Goal: Communication & Community: Answer question/provide support

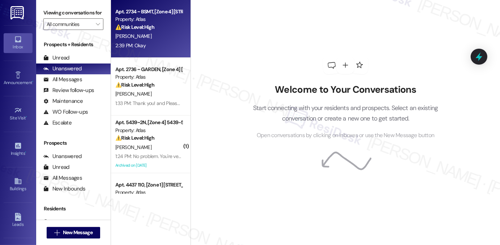
click at [154, 46] on div "2:39 PM: Okay 2:39 PM: Okay" at bounding box center [149, 45] width 68 height 9
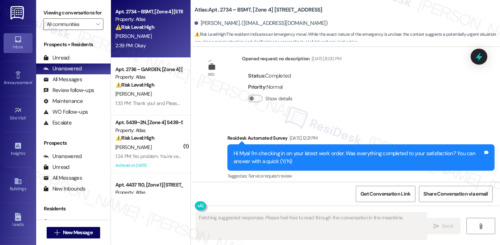
scroll to position [4181, 0]
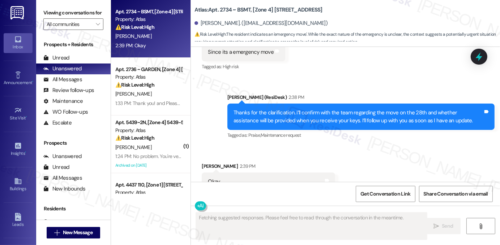
click at [271, 109] on div "Thanks for the clarification. I’ll confirm with the team regarding the move on …" at bounding box center [357, 117] width 249 height 16
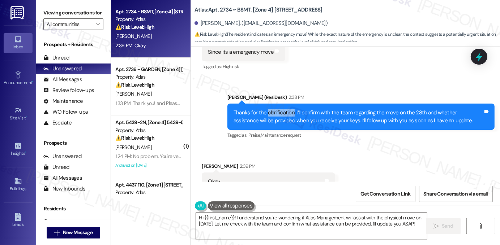
click at [267, 109] on div "Thanks for the clarification. I’ll confirm with the team regarding the move on …" at bounding box center [357, 117] width 249 height 16
click at [268, 109] on div "Thanks for the clarification. I’ll confirm with the team regarding the move on …" at bounding box center [357, 117] width 249 height 16
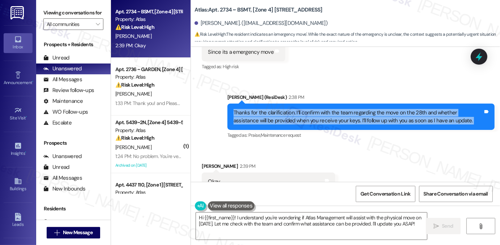
click at [268, 109] on div "Thanks for the clarification. I’ll confirm with the team regarding the move on …" at bounding box center [357, 117] width 249 height 16
click at [301, 109] on div "Thanks for the clarification. I’ll confirm with the team regarding the move on …" at bounding box center [357, 117] width 249 height 16
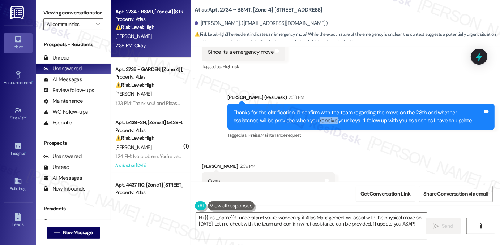
click at [301, 109] on div "Thanks for the clarification. I’ll confirm with the team regarding the move on …" at bounding box center [357, 117] width 249 height 16
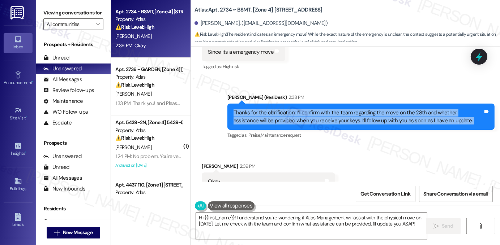
click at [301, 109] on div "Thanks for the clarification. I’ll confirm with the team regarding the move on …" at bounding box center [357, 117] width 249 height 16
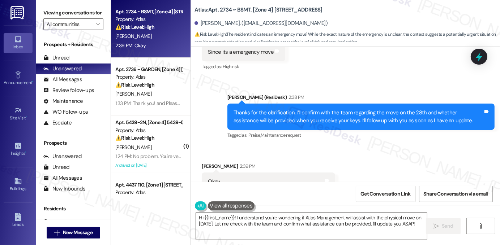
click at [336, 94] on div "Sarah (ResiDesk) 2:38 PM" at bounding box center [360, 99] width 267 height 10
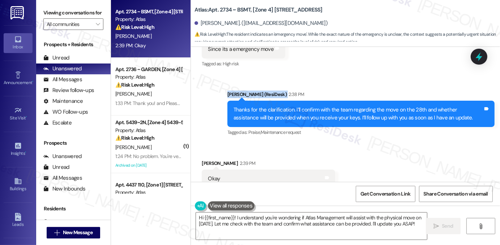
scroll to position [4270, 0]
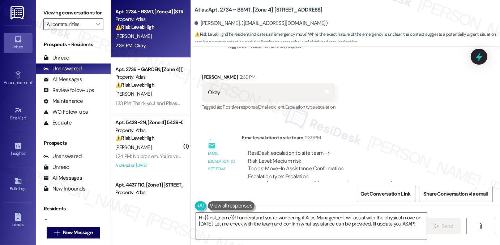
click at [279, 222] on textarea "Hi {{first_name}}! I understand you're wondering if Atlas Management will assis…" at bounding box center [311, 226] width 231 height 27
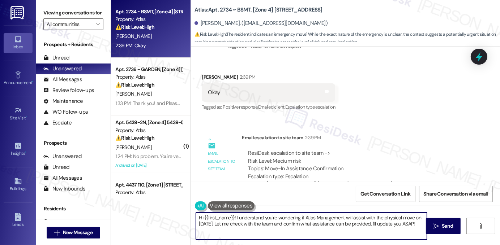
click at [279, 222] on textarea "Hi {{first_name}}! I understand you're wondering if Atlas Management will assis…" at bounding box center [311, 226] width 231 height 27
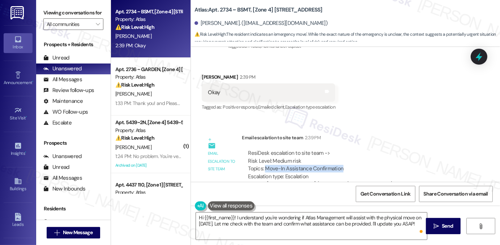
drag, startPoint x: 263, startPoint y: 143, endPoint x: 354, endPoint y: 144, distance: 90.7
click at [354, 150] on div "ResiDesk escalation to site team -> Risk Level: Medium risk Topics: Move-In Ass…" at bounding box center [355, 165] width 215 height 31
click at [349, 150] on div "ResiDesk escalation to site team -> Risk Level: Medium risk Topics: Move-In Ass…" at bounding box center [355, 165] width 215 height 31
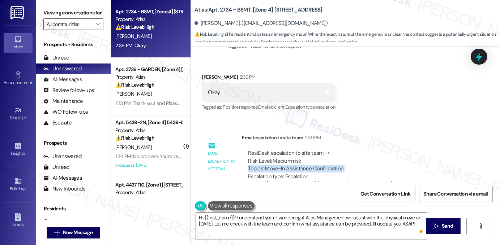
click at [330, 150] on div "ResiDesk escalation to site team -> Risk Level: Medium risk Topics: Move-In Ass…" at bounding box center [355, 165] width 215 height 31
click at [82, 14] on label "Viewing conversations for" at bounding box center [73, 12] width 60 height 11
click at [73, 5] on div "Viewing conversations for All communities " at bounding box center [73, 18] width 74 height 37
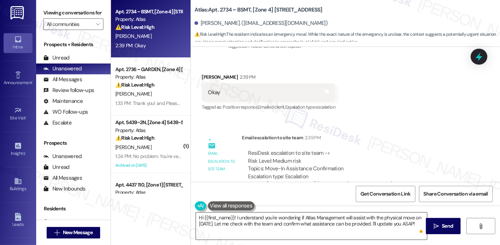
click at [260, 219] on textarea "Hi {{first_name}}! I understand you're wondering if Atlas Management will assis…" at bounding box center [311, 226] width 231 height 27
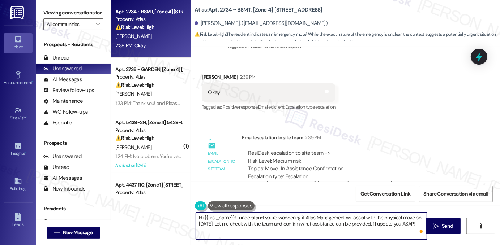
click at [260, 219] on textarea "Hi {{first_name}}! I understand you're wondering if Atlas Management will assis…" at bounding box center [311, 226] width 231 height 27
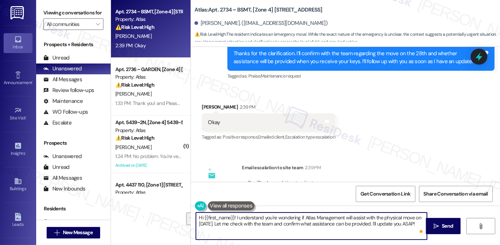
scroll to position [4198, 0]
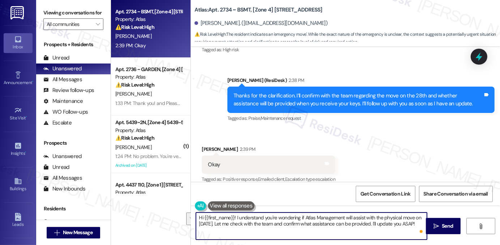
click at [302, 92] on div "Thanks for the clarification. I’ll confirm with the team regarding the move on …" at bounding box center [357, 100] width 249 height 16
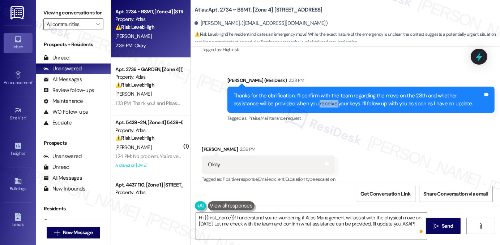
click at [302, 92] on div "Thanks for the clarification. I’ll confirm with the team regarding the move on …" at bounding box center [357, 100] width 249 height 16
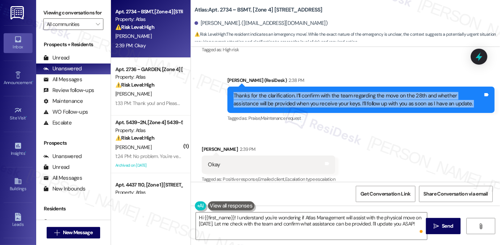
click at [302, 92] on div "Thanks for the clarification. I’ll confirm with the team regarding the move on …" at bounding box center [357, 100] width 249 height 16
copy div "Thanks for the clarification. I’ll confirm with the team regarding the move on …"
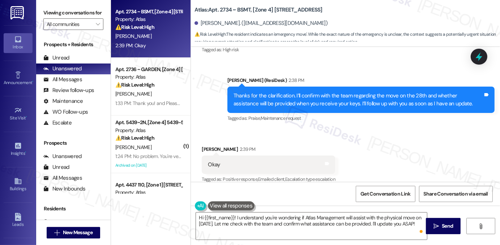
click at [71, 8] on label "Viewing conversations for" at bounding box center [73, 12] width 60 height 11
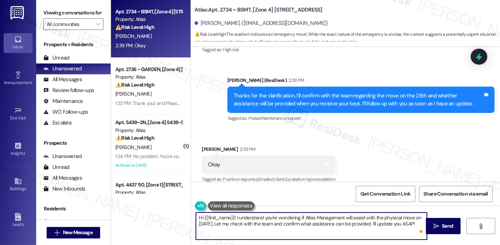
click at [253, 221] on textarea "Hi {{first_name}}! I understand you're wondering if Atlas Management will assis…" at bounding box center [311, 226] width 231 height 27
paste textarea "Thanks, {{first_name}}! I’ll be back in touch as soon as I hear from the team. …"
type textarea "Thanks, {{first_name}}! I’ll be back in touch as soon as I hear from the team. …"
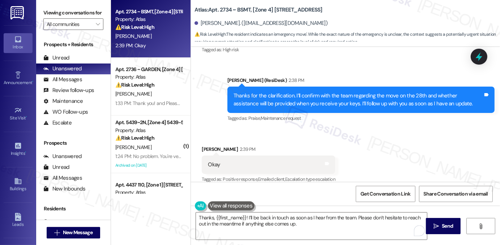
click at [201, 140] on div "Received via SMS Mya Harvey 2:39 PM Okay Tags and notes Tagged as: Positive res…" at bounding box center [268, 165] width 144 height 50
click at [330, 220] on textarea "Thanks, {{first_name}}! I’ll be back in touch as soon as I hear from the team. …" at bounding box center [311, 226] width 231 height 27
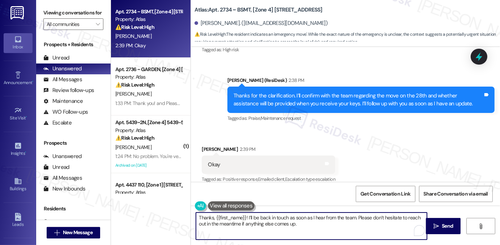
click at [330, 220] on textarea "Thanks, {{first_name}}! I’ll be back in touch as soon as I hear from the team. …" at bounding box center [311, 226] width 231 height 27
click at [323, 227] on textarea "Thanks, {{first_name}}! I’ll be back in touch as soon as I hear from the team. …" at bounding box center [311, 226] width 231 height 27
click at [305, 226] on textarea "Thanks, {{first_name}}! I’ll be back in touch as soon as I hear from the team. …" at bounding box center [311, 226] width 231 height 27
drag, startPoint x: 354, startPoint y: 217, endPoint x: 358, endPoint y: 222, distance: 6.7
click at [358, 222] on textarea "Thanks, {{first_name}}! I’ll be back in touch as soon as I hear from the team. …" at bounding box center [311, 226] width 231 height 27
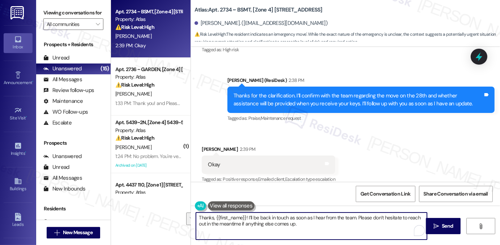
click at [358, 222] on textarea "Thanks, {{first_name}}! I’ll be back in touch as soon as I hear from the team. …" at bounding box center [311, 226] width 231 height 27
click at [346, 222] on textarea "Thanks, {{first_name}}! I’ll be back in touch as soon as I hear from the team. …" at bounding box center [311, 226] width 231 height 27
click at [367, 222] on textarea "Thanks, {{first_name}}! I’ll be back in touch as soon as I hear from the team. …" at bounding box center [311, 226] width 231 height 27
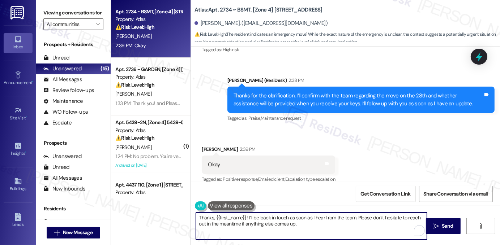
click at [364, 227] on textarea "Thanks, {{first_name}}! I’ll be back in touch as soon as I hear from the team. …" at bounding box center [311, 226] width 231 height 27
click at [262, 156] on div "Okay Tags and notes" at bounding box center [268, 165] width 133 height 18
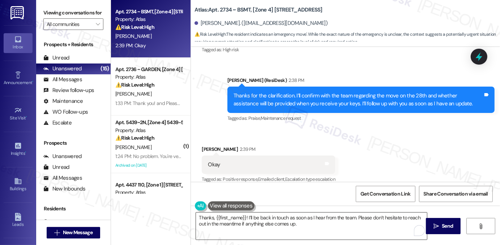
drag, startPoint x: 437, startPoint y: 221, endPoint x: 322, endPoint y: 223, distance: 114.9
click at [322, 223] on div "Thanks, {{first_name}}! I’ll be back in touch as soon as I hear from the team. …" at bounding box center [345, 233] width 309 height 54
click at [321, 223] on textarea "Thanks, {{first_name}}! I’ll be back in touch as soon as I hear from the team. …" at bounding box center [311, 226] width 231 height 27
click at [430, 224] on button " Send" at bounding box center [443, 226] width 35 height 16
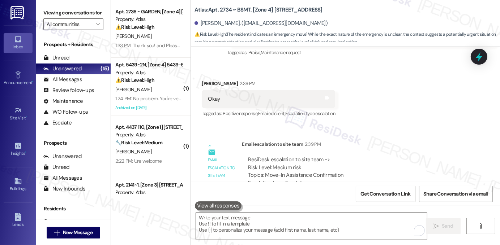
scroll to position [4328, 0]
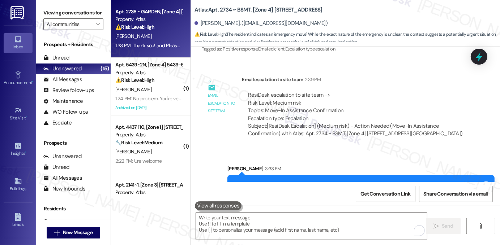
click at [165, 40] on div "J. Kelly" at bounding box center [149, 36] width 68 height 9
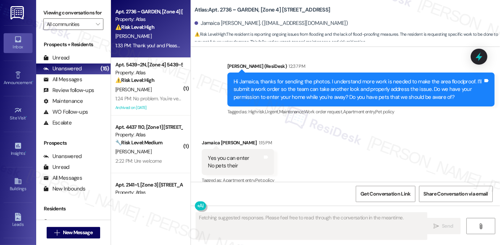
scroll to position [1007, 0]
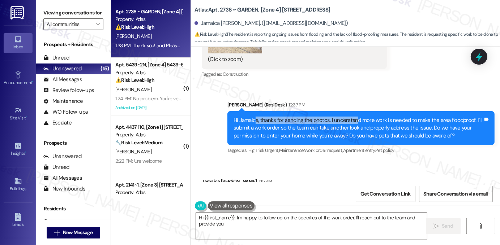
drag, startPoint x: 252, startPoint y: 121, endPoint x: 362, endPoint y: 124, distance: 109.9
click at [361, 124] on div "Hi Jamaica, thanks for sending the photos. I understand more work is needed to …" at bounding box center [357, 128] width 249 height 23
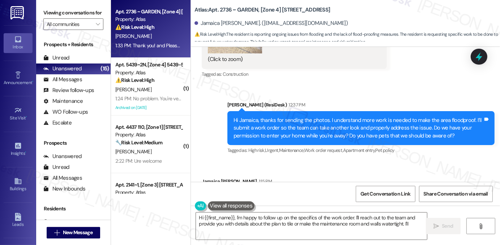
click at [362, 124] on div "Hi Jamaica, thanks for sending the photos. I understand more work is needed to …" at bounding box center [357, 128] width 249 height 23
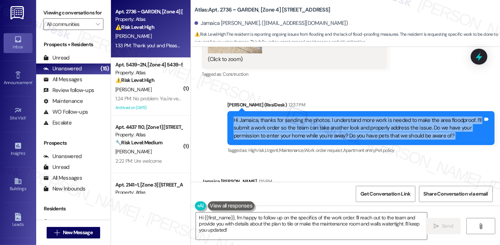
click at [362, 124] on div "Hi Jamaica, thanks for sending the photos. I understand more work is needed to …" at bounding box center [357, 128] width 249 height 23
click at [393, 128] on div "Hi Jamaica, thanks for sending the photos. I understand more work is needed to …" at bounding box center [357, 128] width 249 height 23
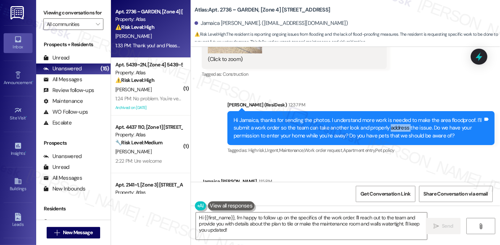
click at [393, 128] on div "Hi Jamaica, thanks for sending the photos. I understand more work is needed to …" at bounding box center [357, 128] width 249 height 23
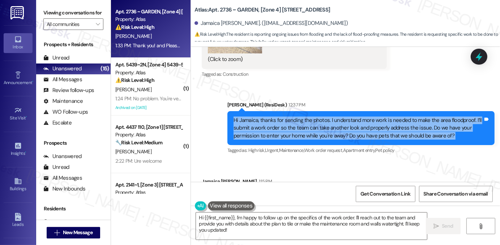
click at [393, 128] on div "Hi Jamaica, thanks for sending the photos. I understand more work is needed to …" at bounding box center [357, 128] width 249 height 23
click at [301, 131] on div "Hi Jamaica, thanks for sending the photos. I understand more work is needed to …" at bounding box center [357, 128] width 249 height 23
click at [370, 126] on div "Hi Jamaica, thanks for sending the photos. I understand more work is needed to …" at bounding box center [357, 128] width 249 height 23
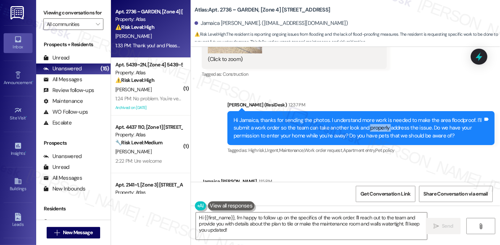
click at [370, 126] on div "Hi Jamaica, thanks for sending the photos. I understand more work is needed to …" at bounding box center [357, 128] width 249 height 23
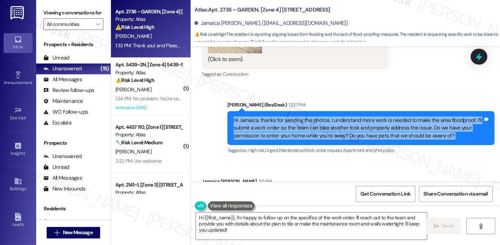
click at [370, 126] on div "Hi Jamaica, thanks for sending the photos. I understand more work is needed to …" at bounding box center [357, 128] width 249 height 23
click at [409, 126] on div "Hi Jamaica, thanks for sending the photos. I understand more work is needed to …" at bounding box center [357, 128] width 249 height 23
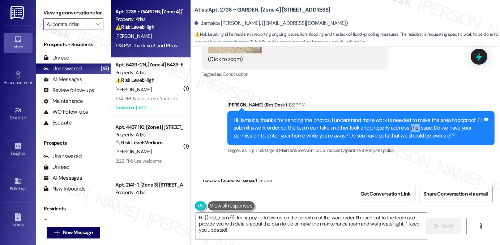
click at [409, 126] on div "Hi Jamaica, thanks for sending the photos. I understand more work is needed to …" at bounding box center [357, 128] width 249 height 23
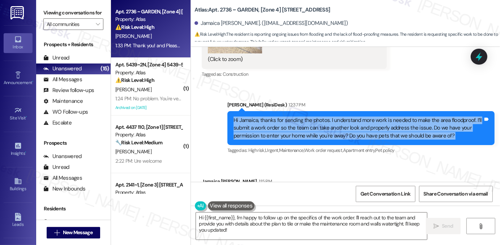
click at [409, 126] on div "Hi Jamaica, thanks for sending the photos. I understand more work is needed to …" at bounding box center [357, 128] width 249 height 23
click at [272, 127] on div "Hi Jamaica, thanks for sending the photos. I understand more work is needed to …" at bounding box center [357, 128] width 249 height 23
click at [374, 127] on div "Hi Jamaica, thanks for sending the photos. I understand more work is needed to …" at bounding box center [357, 128] width 249 height 23
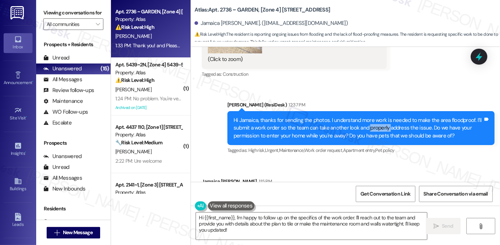
click at [374, 127] on div "Hi Jamaica, thanks for sending the photos. I understand more work is needed to …" at bounding box center [357, 128] width 249 height 23
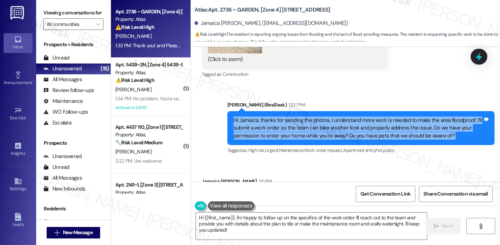
click at [374, 127] on div "Hi Jamaica, thanks for sending the photos. I understand more work is needed to …" at bounding box center [357, 128] width 249 height 23
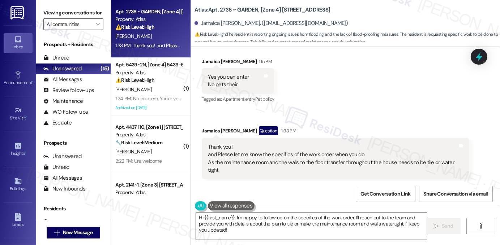
scroll to position [1116, 0]
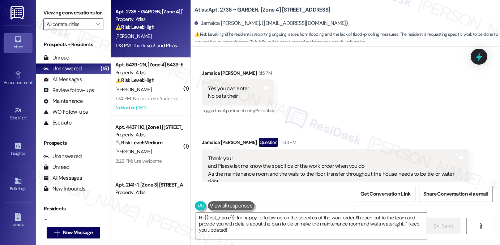
click at [220, 89] on div "Yes you can enter No pets their" at bounding box center [228, 93] width 41 height 16
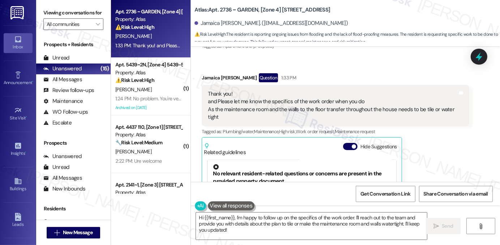
scroll to position [1188, 0]
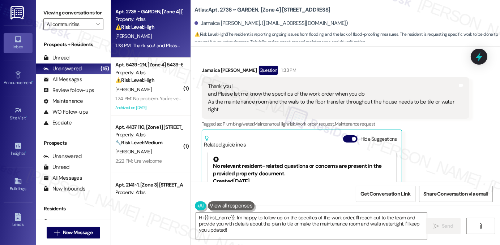
click at [238, 100] on div "Thank you! and Please let me know the specifics of the work order when you do A…" at bounding box center [332, 98] width 249 height 31
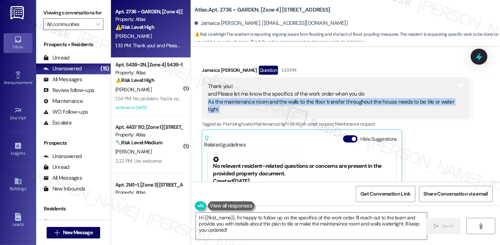
click at [238, 100] on div "Thank you! and Please let me know the specifics of the work order when you do A…" at bounding box center [332, 98] width 249 height 31
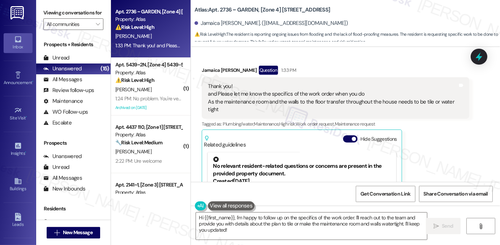
click at [270, 97] on div "Thank you! and Please let me know the specifics of the work order when you do A…" at bounding box center [332, 98] width 249 height 31
click at [296, 99] on div "Thank you! and Please let me know the specifics of the work order when you do A…" at bounding box center [332, 98] width 249 height 31
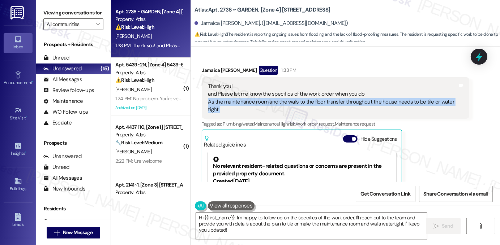
click at [296, 99] on div "Thank you! and Please let me know the specifics of the work order when you do A…" at bounding box center [332, 98] width 249 height 31
click at [326, 98] on div "Thank you! and Please let me know the specifics of the work order when you do A…" at bounding box center [332, 98] width 249 height 31
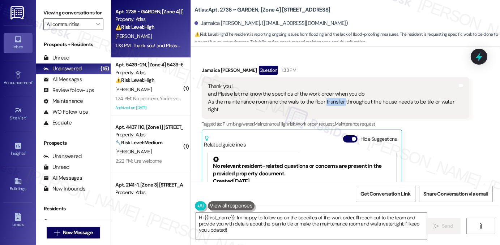
click at [326, 98] on div "Thank you! and Please let me know the specifics of the work order when you do A…" at bounding box center [332, 98] width 249 height 31
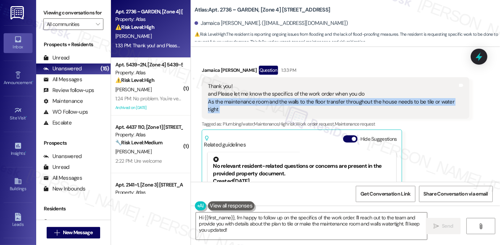
click at [326, 98] on div "Thank you! and Please let me know the specifics of the work order when you do A…" at bounding box center [332, 98] width 249 height 31
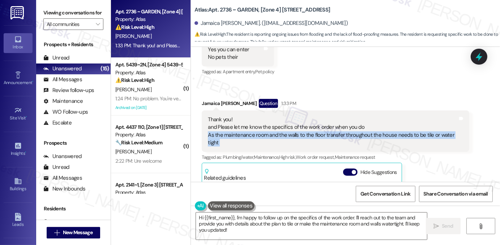
scroll to position [1116, 0]
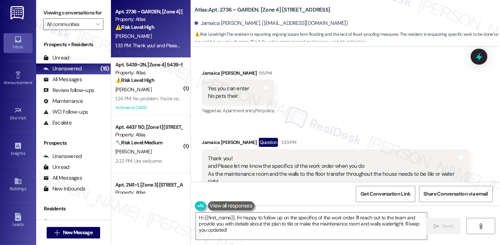
click at [87, 16] on label "Viewing conversations for" at bounding box center [73, 12] width 60 height 11
click at [222, 8] on b "Atlas: Apt. 2736 ~ GARDEN, [Zone 4] 6056-6058 S Fairfield Ave" at bounding box center [261, 10] width 135 height 8
copy b "2736"
drag, startPoint x: 289, startPoint y: 13, endPoint x: 276, endPoint y: 7, distance: 14.5
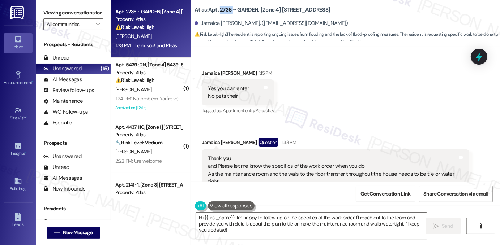
click at [276, 7] on b "Atlas: Apt. 2736 ~ GARDEN, [Zone 4] 6056-6058 S Fairfield Ave" at bounding box center [261, 10] width 135 height 8
copy b "6056-6058 S Fairfield Ave"
click at [88, 11] on label "Viewing conversations for" at bounding box center [73, 12] width 60 height 11
drag, startPoint x: 256, startPoint y: 5, endPoint x: 287, endPoint y: 13, distance: 31.7
click at [287, 13] on b "Atlas: Apt. 2736 ~ GARDEN, [Zone 4] 6056-6058 S Fairfield Ave" at bounding box center [261, 10] width 135 height 8
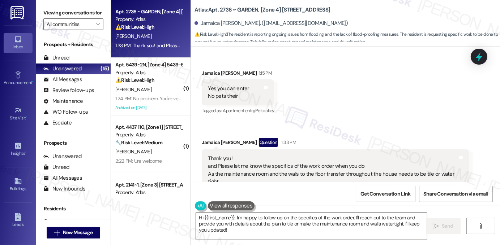
copy b "[Zone 4] 6056-6058 S Fairfield Ave"
click at [84, 6] on div "Viewing conversations for All communities " at bounding box center [73, 18] width 74 height 37
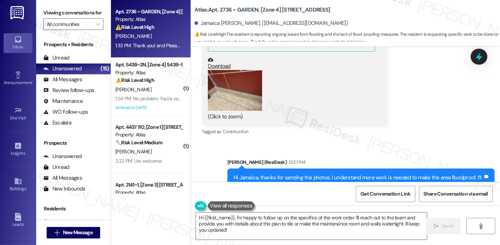
scroll to position [1043, 0]
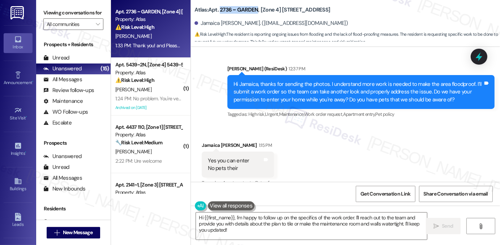
drag, startPoint x: 217, startPoint y: 6, endPoint x: 254, endPoint y: 5, distance: 37.6
click at [254, 6] on b "Atlas: Apt. 2736 ~ GARDEN, [Zone 4] 6056-6058 S Fairfield Ave" at bounding box center [261, 10] width 135 height 8
copy b "2736 ~ GARDEN"
click at [80, 9] on label "Viewing conversations for" at bounding box center [73, 12] width 60 height 11
drag, startPoint x: 277, startPoint y: 6, endPoint x: 308, endPoint y: 16, distance: 32.2
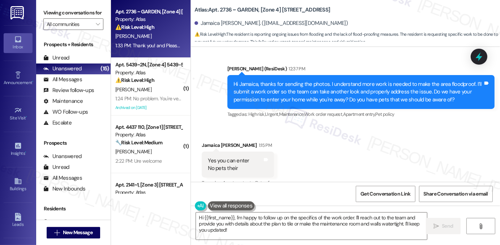
click at [308, 14] on b "Atlas: Apt. 2736 ~ GARDEN, [Zone 4] 6056-6058 S Fairfield Ave" at bounding box center [261, 10] width 135 height 8
copy b "6056-6058 S Fairfield Ave"
click at [87, 10] on label "Viewing conversations for" at bounding box center [73, 12] width 60 height 11
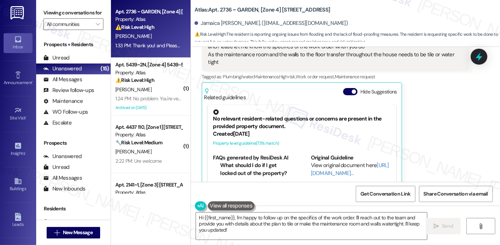
scroll to position [1188, 0]
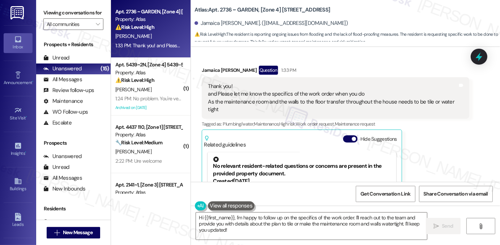
click at [327, 103] on div "Thank you! and Please let me know the specifics of the work order when you do A…" at bounding box center [332, 98] width 249 height 31
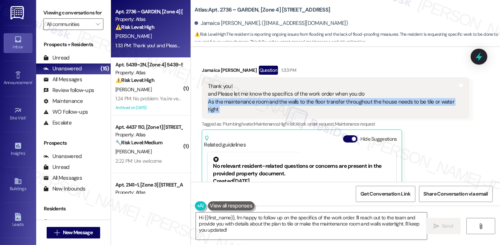
click at [327, 103] on div "Thank you! and Please let me know the specifics of the work order when you do A…" at bounding box center [332, 98] width 249 height 31
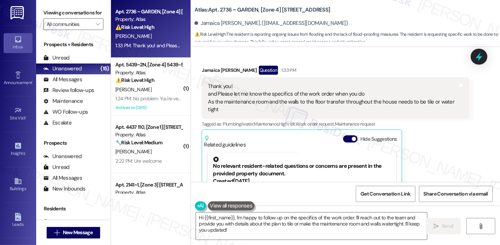
click at [301, 94] on div "Thank you! and Please let me know the specifics of the work order when you do A…" at bounding box center [332, 98] width 249 height 31
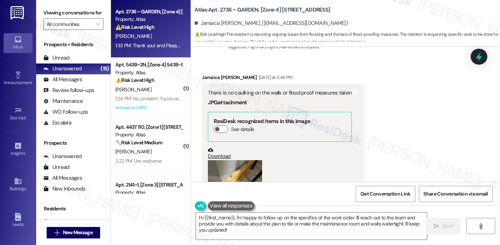
scroll to position [682, 0]
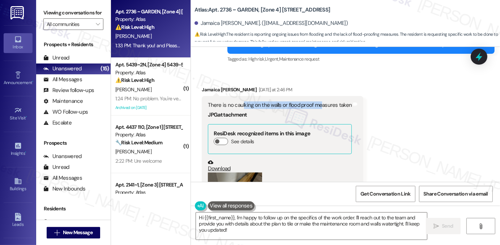
drag, startPoint x: 240, startPoint y: 107, endPoint x: 317, endPoint y: 106, distance: 76.6
click at [317, 106] on div "There is no caulking on the walls or flood proof measures taken" at bounding box center [280, 106] width 144 height 8
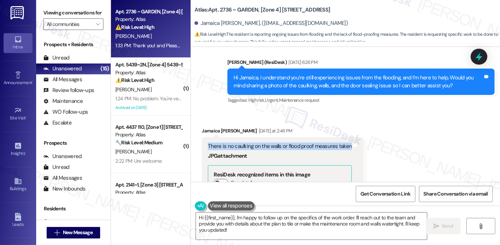
scroll to position [610, 0]
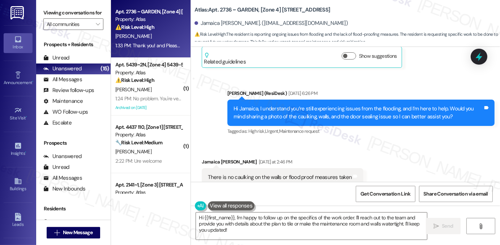
click at [292, 105] on div "Hi Jamaica, I understand you’re still experiencing issues from the flooding, an…" at bounding box center [357, 113] width 249 height 16
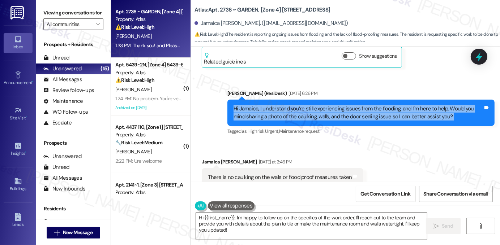
click at [292, 105] on div "Hi Jamaica, I understand you’re still experiencing issues from the flooding, an…" at bounding box center [357, 113] width 249 height 16
click at [398, 112] on div "Hi Jamaica, I understand you’re still experiencing issues from the flooding, an…" at bounding box center [357, 113] width 249 height 16
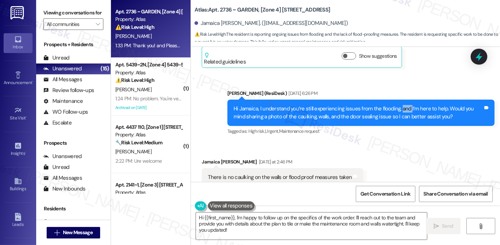
click at [398, 112] on div "Hi Jamaica, I understand you’re still experiencing issues from the flooding, an…" at bounding box center [357, 113] width 249 height 16
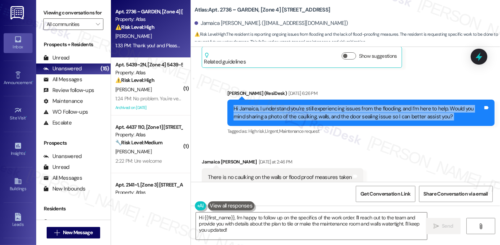
click at [398, 112] on div "Hi Jamaica, I understand you’re still experiencing issues from the flooding, an…" at bounding box center [357, 113] width 249 height 16
click at [345, 117] on div "Hi Jamaica, I understand you’re still experiencing issues from the flooding, an…" at bounding box center [357, 113] width 249 height 16
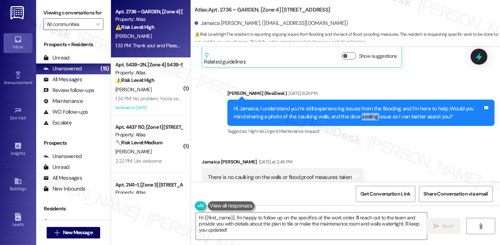
click at [345, 117] on div "Hi Jamaica, I understand you’re still experiencing issues from the flooding, an…" at bounding box center [357, 113] width 249 height 16
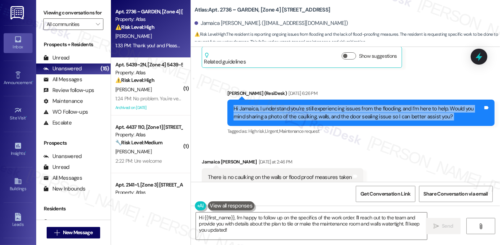
click at [345, 117] on div "Hi Jamaica, I understand you’re still experiencing issues from the flooding, an…" at bounding box center [357, 113] width 249 height 16
click at [409, 103] on div "Hi Jamaica, I understand you’re still experiencing issues from the flooding, an…" at bounding box center [360, 113] width 267 height 26
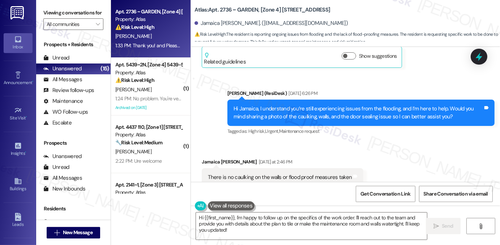
click at [393, 108] on div "Hi Jamaica, I understand you’re still experiencing issues from the flooding, an…" at bounding box center [357, 113] width 249 height 16
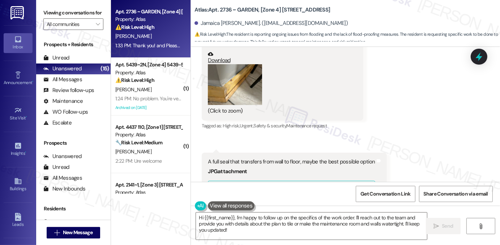
click at [233, 76] on button "Zoom image" at bounding box center [235, 84] width 54 height 41
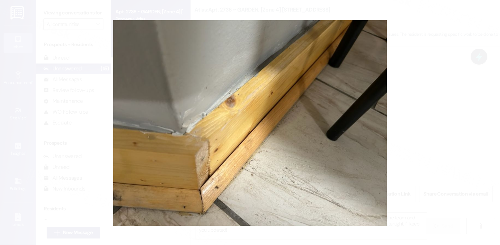
click at [462, 108] on button "Unzoom image" at bounding box center [250, 122] width 500 height 245
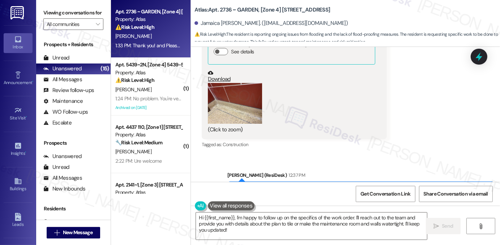
scroll to position [935, 0]
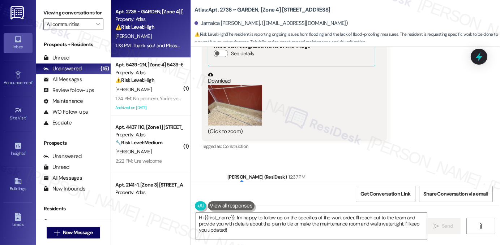
click at [229, 95] on button "Zoom image" at bounding box center [235, 105] width 54 height 41
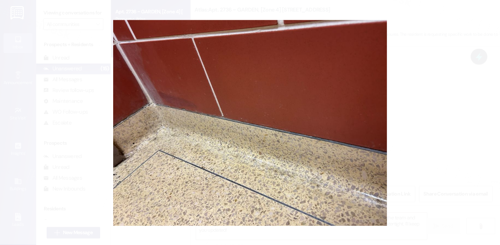
click at [437, 112] on button "Unzoom image" at bounding box center [250, 122] width 500 height 245
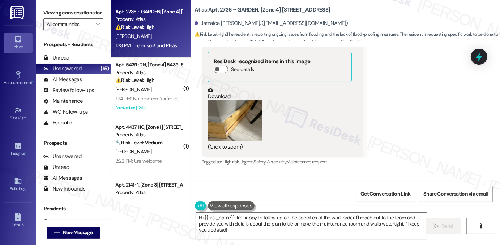
scroll to position [754, 0]
click at [68, 15] on label "Viewing conversations for" at bounding box center [73, 12] width 60 height 11
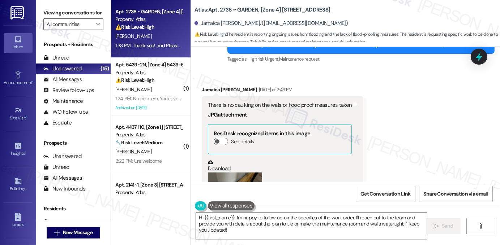
click at [85, 10] on label "Viewing conversations for" at bounding box center [73, 12] width 60 height 11
click at [194, 6] on b "Atlas: Apt. 2736 ~ GARDEN, [Zone 4] 6056-6058 S Fairfield Ave" at bounding box center [261, 10] width 135 height 8
copy b "Atlas"
click at [79, 9] on label "Viewing conversations for" at bounding box center [73, 12] width 60 height 11
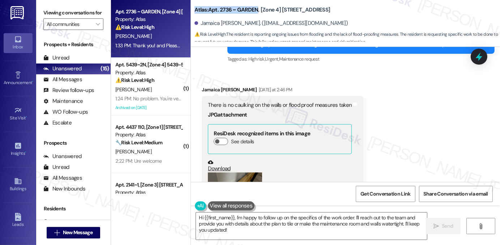
drag, startPoint x: 191, startPoint y: 5, endPoint x: 253, endPoint y: 5, distance: 61.4
click at [253, 6] on b "Atlas: Apt. 2736 ~ GARDEN, [Zone 4] 6056-6058 S Fairfield Ave" at bounding box center [261, 10] width 135 height 8
copy b "Atlas: Apt. 2736 ~ GARDEN"
click at [77, 17] on label "Viewing conversations for" at bounding box center [73, 12] width 60 height 11
drag, startPoint x: 277, startPoint y: 6, endPoint x: 312, endPoint y: 5, distance: 35.4
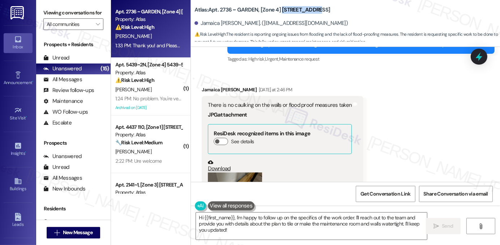
click at [312, 6] on b "Atlas: Apt. 2736 ~ GARDEN, [Zone 4] 6056-6058 S Fairfield Ave" at bounding box center [261, 10] width 135 height 8
click at [297, 8] on b "Atlas: Apt. 2736 ~ GARDEN, [Zone 4] 6056-6058 S Fairfield Ave" at bounding box center [261, 10] width 135 height 8
drag, startPoint x: 277, startPoint y: 6, endPoint x: 299, endPoint y: 12, distance: 22.1
click at [299, 12] on b "Atlas: Apt. 2736 ~ GARDEN, [Zone 4] 6056-6058 S Fairfield Ave" at bounding box center [261, 10] width 135 height 8
copy b "6056-6058 S Fairfield Ave"
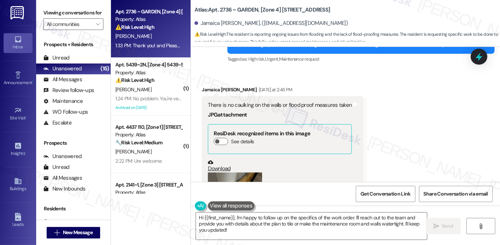
drag, startPoint x: 62, startPoint y: 12, endPoint x: 82, endPoint y: 16, distance: 20.6
click at [62, 12] on label "Viewing conversations for" at bounding box center [73, 12] width 60 height 11
drag, startPoint x: 198, startPoint y: 22, endPoint x: 227, endPoint y: 21, distance: 28.6
click at [227, 21] on div "Jamaica Kelly. (psychonomics97@gmail.com)" at bounding box center [270, 24] width 153 height 8
copy div "Jamaica Kelly"
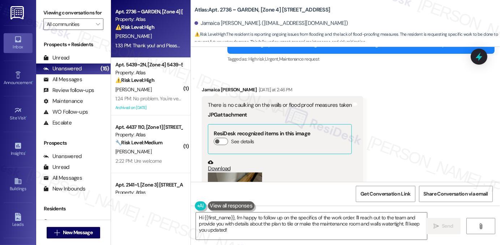
click at [86, 16] on label "Viewing conversations for" at bounding box center [73, 12] width 60 height 11
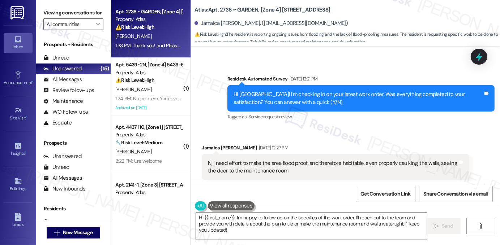
scroll to position [465, 0]
click at [363, 109] on div "Hi Jamaica! I'm checking in on your latest work order. Was everything completed…" at bounding box center [360, 98] width 267 height 26
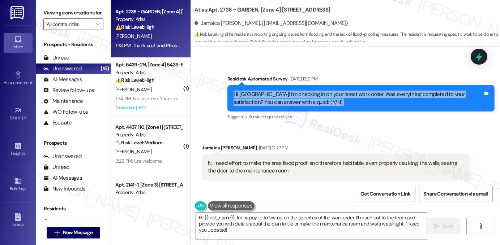
click at [363, 109] on div "Hi Jamaica! I'm checking in on your latest work order. Was everything completed…" at bounding box center [360, 98] width 267 height 26
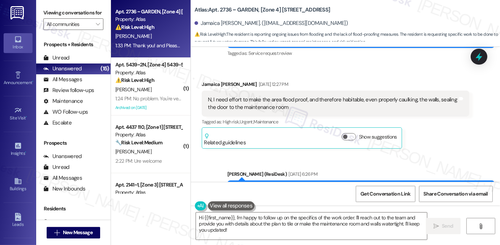
scroll to position [538, 0]
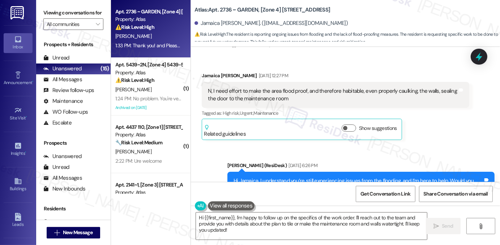
click at [233, 80] on div "Jamaica Kelly Aug 20, 2025 at 12:27 PM" at bounding box center [335, 77] width 267 height 10
click at [247, 95] on div "N, I need effort to make the area flood proof, and therefore habitable, even pr…" at bounding box center [332, 95] width 249 height 16
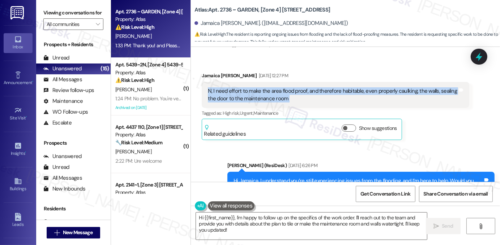
click at [247, 95] on div "N, I need effort to make the area flood proof, and therefore habitable, even pr…" at bounding box center [332, 95] width 249 height 16
click at [300, 97] on div "N, I need effort to make the area flood proof, and therefore habitable, even pr…" at bounding box center [332, 95] width 249 height 16
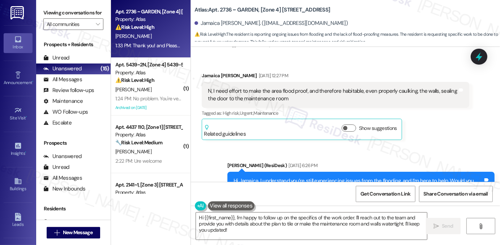
click at [298, 92] on div "N, I need effort to make the area flood proof, and therefore habitable, even pr…" at bounding box center [332, 95] width 249 height 16
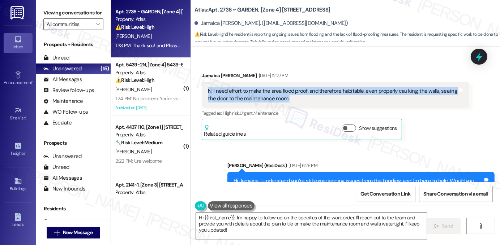
click at [298, 92] on div "N, I need effort to make the area flood proof, and therefore habitable, even pr…" at bounding box center [332, 95] width 249 height 16
click at [325, 100] on div "N, I need effort to make the area flood proof, and therefore habitable, even pr…" at bounding box center [332, 95] width 249 height 16
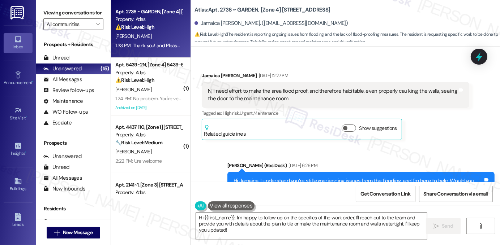
click at [344, 89] on div "N, I need effort to make the area flood proof, and therefore habitable, even pr…" at bounding box center [332, 95] width 249 height 16
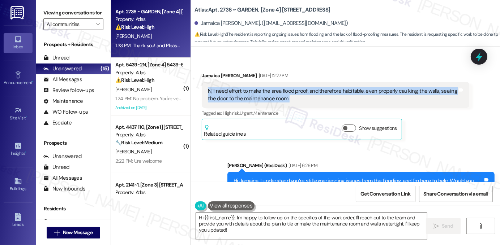
click at [344, 89] on div "N, I need effort to make the area flood proof, and therefore habitable, even pr…" at bounding box center [332, 95] width 249 height 16
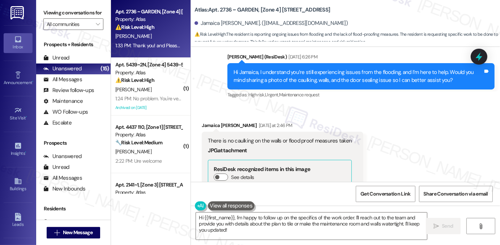
scroll to position [610, 0]
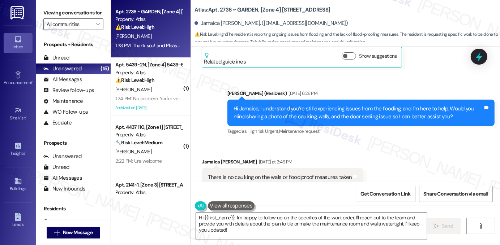
click at [402, 115] on div "Hi Jamaica, I understand you’re still experiencing issues from the flooding, an…" at bounding box center [357, 113] width 249 height 16
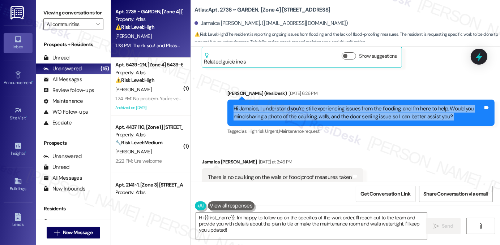
click at [403, 115] on div "Hi Jamaica, I understand you’re still experiencing issues from the flooding, an…" at bounding box center [357, 113] width 249 height 16
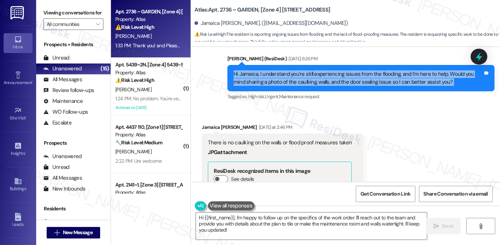
scroll to position [646, 0]
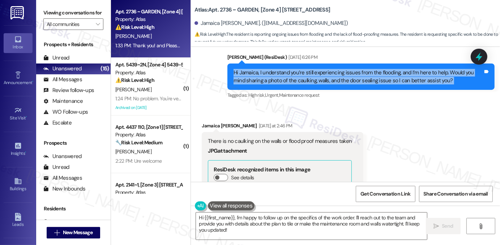
click at [325, 79] on div "Hi Jamaica, I understand you’re still experiencing issues from the flooding, an…" at bounding box center [357, 77] width 249 height 16
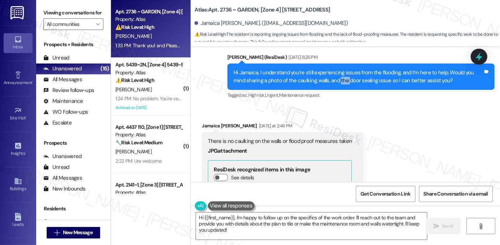
click at [325, 79] on div "Hi Jamaica, I understand you’re still experiencing issues from the flooding, an…" at bounding box center [357, 77] width 249 height 16
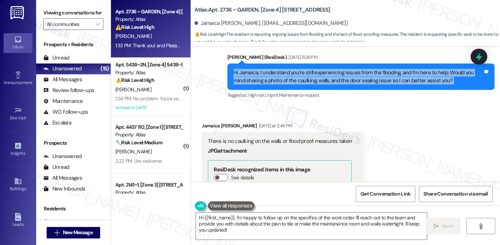
click at [325, 79] on div "Hi Jamaica, I understand you’re still experiencing issues from the flooding, an…" at bounding box center [357, 77] width 249 height 16
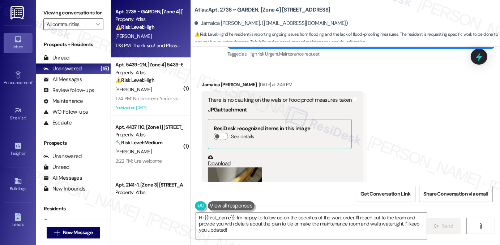
scroll to position [718, 0]
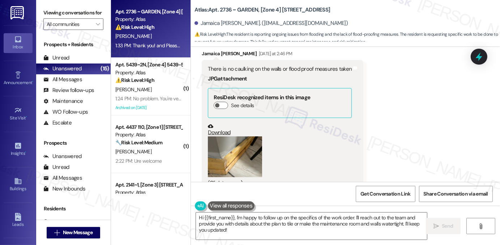
click at [259, 72] on div "There is no caulking on the walls or flood proof measures taken" at bounding box center [280, 69] width 144 height 8
click at [393, 77] on div "Received via SMS Jamaica Kelly Yesterday at 2:46 PM There is no caulking on the…" at bounding box center [345, 204] width 309 height 340
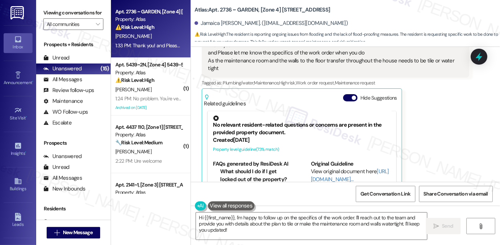
scroll to position [1188, 0]
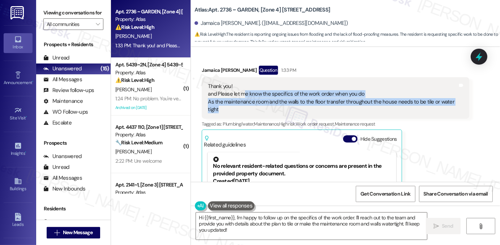
drag, startPoint x: 243, startPoint y: 96, endPoint x: 303, endPoint y: 108, distance: 61.9
click at [303, 108] on div "Thank you! and Please let me know the specifics of the work order when you do A…" at bounding box center [332, 98] width 249 height 31
click at [276, 101] on div "Thank you! and Please let me know the specifics of the work order when you do A…" at bounding box center [332, 98] width 249 height 31
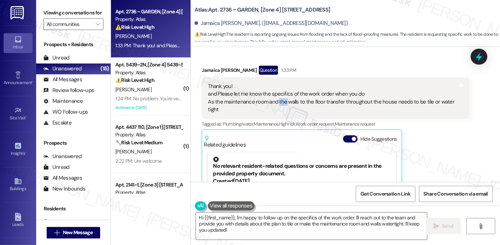
click at [276, 101] on div "Thank you! and Please let me know the specifics of the work order when you do A…" at bounding box center [332, 98] width 249 height 31
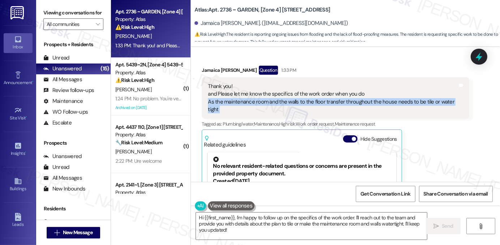
click at [276, 101] on div "Thank you! and Please let me know the specifics of the work order when you do A…" at bounding box center [332, 98] width 249 height 31
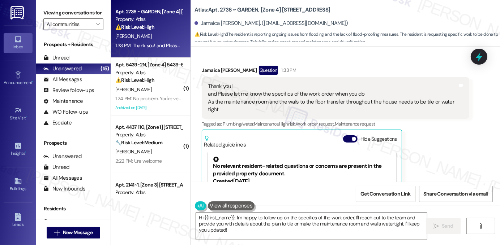
click at [289, 97] on div "Thank you! and Please let me know the specifics of the work order when you do A…" at bounding box center [332, 98] width 249 height 31
click at [282, 100] on div "Thank you! and Please let me know the specifics of the work order when you do A…" at bounding box center [332, 98] width 249 height 31
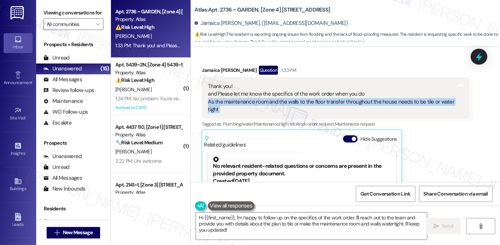
click at [282, 100] on div "Thank you! and Please let me know the specifics of the work order when you do A…" at bounding box center [332, 98] width 249 height 31
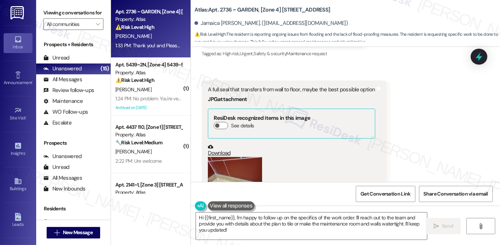
scroll to position [827, 0]
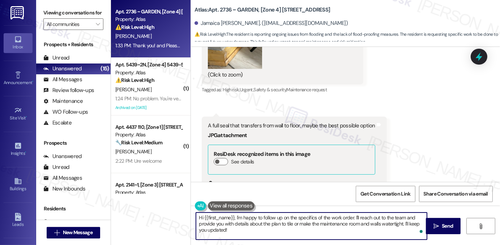
drag, startPoint x: 233, startPoint y: 218, endPoint x: 195, endPoint y: 218, distance: 38.3
click at [196, 218] on textarea "Hi {{first_name}}, I'm happy to follow up on the specifics of the work order. I…" at bounding box center [311, 226] width 231 height 27
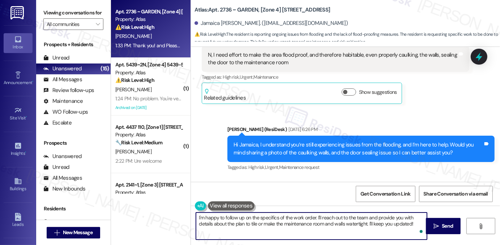
scroll to position [538, 0]
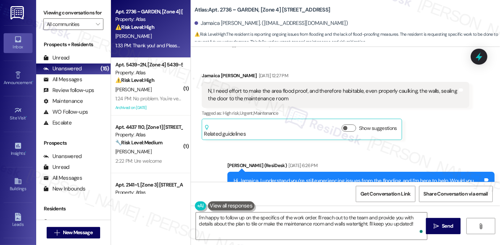
click at [92, 17] on label "Viewing conversations for" at bounding box center [73, 12] width 60 height 11
drag, startPoint x: 197, startPoint y: 25, endPoint x: 227, endPoint y: 25, distance: 30.0
click at [227, 25] on div "Jamaica Kelly. (psychonomics97@gmail.com)" at bounding box center [270, 24] width 153 height 8
click at [88, 8] on label "Viewing conversations for" at bounding box center [73, 12] width 60 height 11
click at [61, 13] on label "Viewing conversations for" at bounding box center [73, 12] width 60 height 11
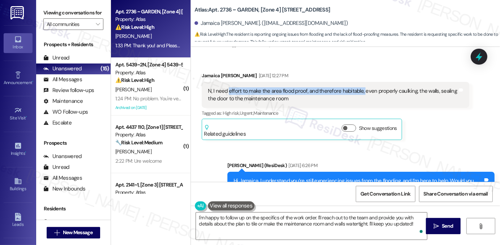
drag, startPoint x: 225, startPoint y: 90, endPoint x: 360, endPoint y: 94, distance: 134.5
click at [360, 94] on div "N, I need effort to make the area flood proof, and therefore habitable, even pr…" at bounding box center [332, 95] width 249 height 16
drag, startPoint x: 372, startPoint y: 91, endPoint x: 289, endPoint y: 95, distance: 83.2
click at [289, 95] on div "N, I need effort to make the area flood proof, and therefore habitable, even pr…" at bounding box center [332, 95] width 249 height 16
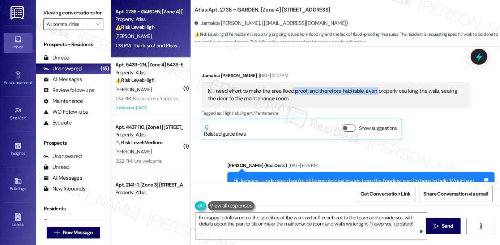
click at [289, 95] on div "N, I need effort to make the area flood proof, and therefore habitable, even pr…" at bounding box center [332, 95] width 249 height 16
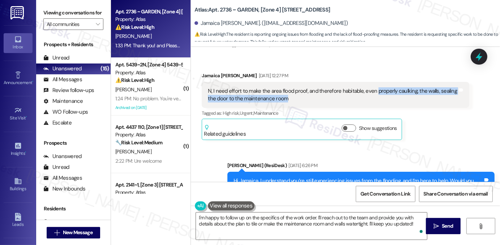
drag, startPoint x: 296, startPoint y: 100, endPoint x: 371, endPoint y: 91, distance: 75.4
click at [371, 91] on div "N, I need effort to make the area flood proof, and therefore habitable, even pr…" at bounding box center [332, 95] width 249 height 16
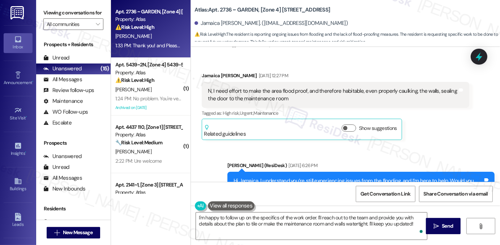
click at [78, 13] on label "Viewing conversations for" at bounding box center [73, 12] width 60 height 11
drag, startPoint x: 197, startPoint y: 23, endPoint x: 227, endPoint y: 23, distance: 30.0
click at [227, 23] on div "Jamaica Kelly. (psychonomics97@gmail.com)" at bounding box center [270, 24] width 153 height 8
click at [83, 14] on label "Viewing conversations for" at bounding box center [73, 12] width 60 height 11
click at [73, 18] on label "Viewing conversations for" at bounding box center [73, 12] width 60 height 11
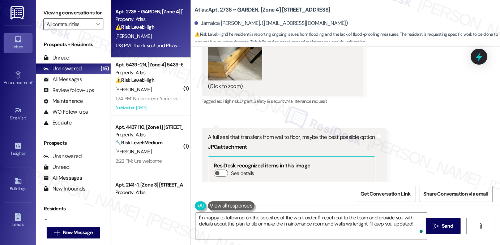
scroll to position [791, 0]
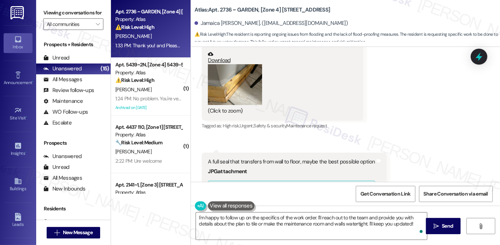
click at [236, 87] on button "Zoom image" at bounding box center [235, 84] width 54 height 41
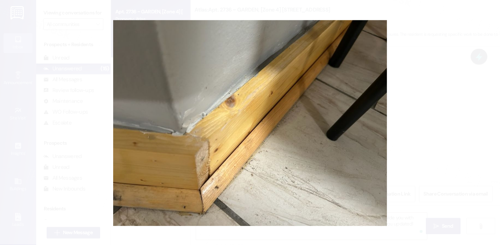
click at [464, 68] on button "Unzoom image" at bounding box center [250, 122] width 500 height 245
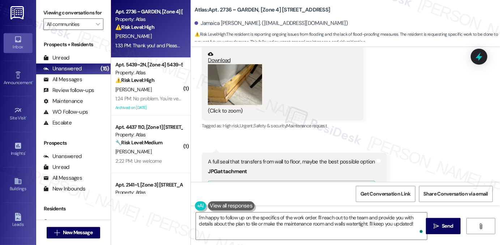
click at [220, 62] on link "Download" at bounding box center [280, 57] width 144 height 13
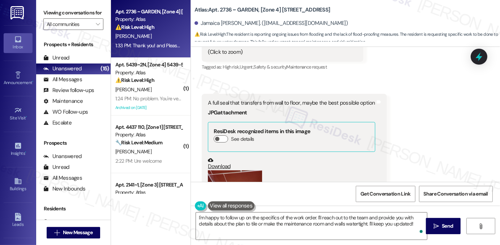
scroll to position [899, 0]
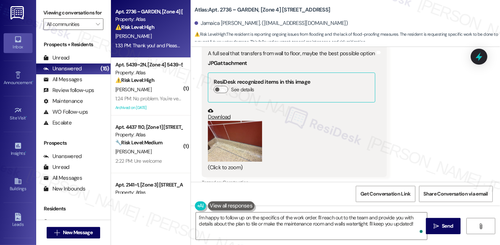
click at [233, 137] on button "Zoom image" at bounding box center [235, 141] width 54 height 41
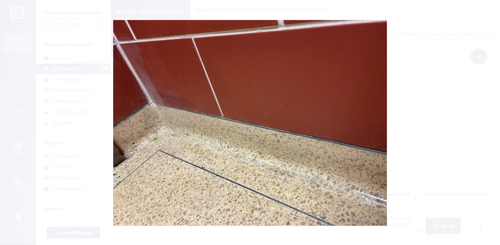
click at [379, 93] on button "Unzoom image" at bounding box center [250, 122] width 500 height 245
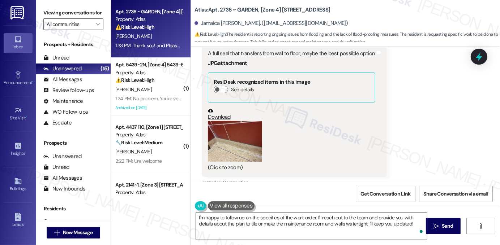
click at [219, 118] on link "Download" at bounding box center [291, 114] width 167 height 13
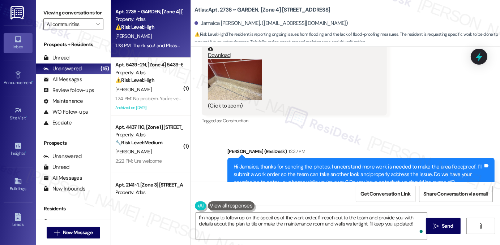
scroll to position [1080, 0]
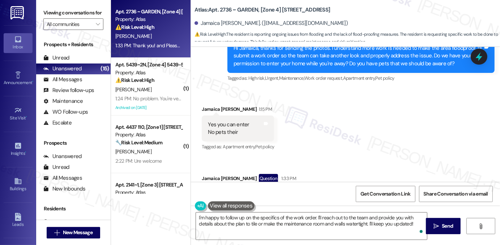
click at [218, 125] on div "Yes you can enter No pets their" at bounding box center [228, 129] width 41 height 16
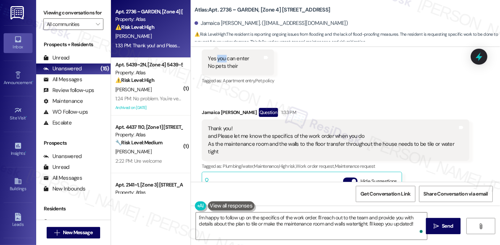
scroll to position [1188, 0]
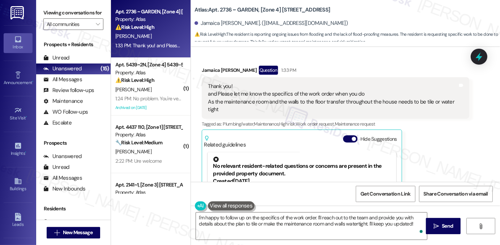
click at [307, 99] on div "Thank you! and Please let me know the specifics of the work order when you do A…" at bounding box center [332, 98] width 249 height 31
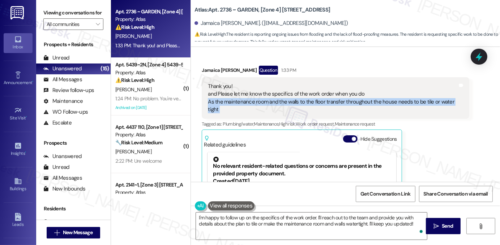
click at [307, 99] on div "Thank you! and Please let me know the specifics of the work order when you do A…" at bounding box center [332, 98] width 249 height 31
click at [314, 104] on div "Thank you! and Please let me know the specifics of the work order when you do A…" at bounding box center [332, 98] width 249 height 31
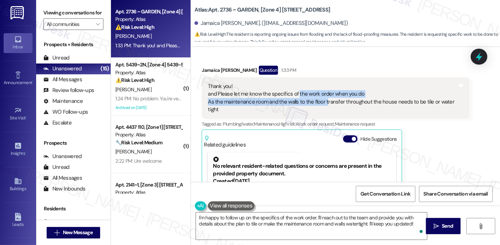
drag, startPoint x: 295, startPoint y: 94, endPoint x: 324, endPoint y: 98, distance: 29.2
click at [324, 98] on div "Thank you! and Please let me know the specifics of the work order when you do A…" at bounding box center [332, 98] width 249 height 31
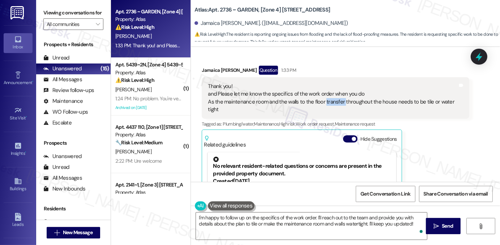
click at [324, 98] on div "Thank you! and Please let me know the specifics of the work order when you do A…" at bounding box center [332, 98] width 249 height 31
click at [276, 106] on div "Thank you! and Please let me know the specifics of the work order when you do A…" at bounding box center [332, 98] width 249 height 31
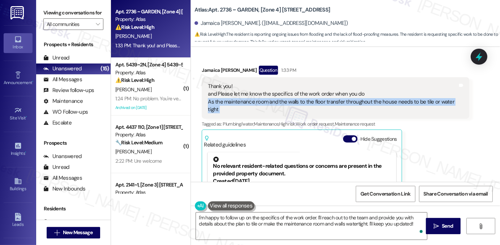
click at [276, 106] on div "Thank you! and Please let me know the specifics of the work order when you do A…" at bounding box center [332, 98] width 249 height 31
click at [321, 102] on div "Thank you! and Please let me know the specifics of the work order when you do A…" at bounding box center [332, 98] width 249 height 31
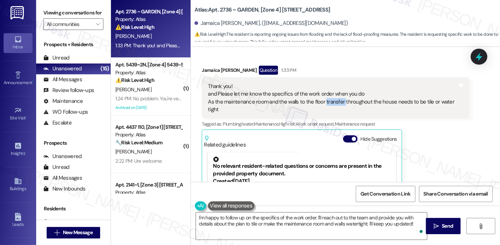
click at [321, 102] on div "Thank you! and Please let me know the specifics of the work order when you do A…" at bounding box center [332, 98] width 249 height 31
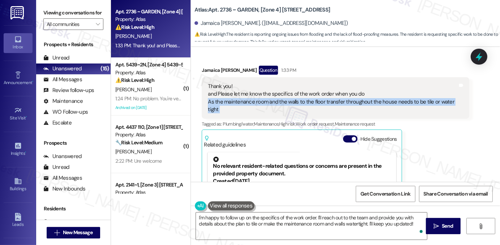
click at [321, 102] on div "Thank you! and Please let me know the specifics of the work order when you do A…" at bounding box center [332, 98] width 249 height 31
click at [331, 103] on div "Thank you! and Please let me know the specifics of the work order when you do A…" at bounding box center [332, 98] width 249 height 31
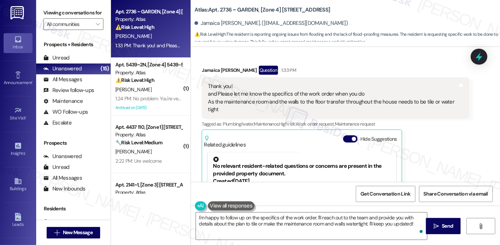
click at [334, 100] on div "Thank you! and Please let me know the specifics of the work order when you do A…" at bounding box center [332, 98] width 249 height 31
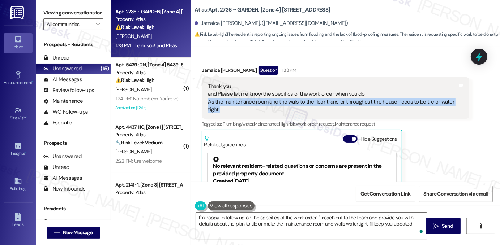
click at [334, 100] on div "Thank you! and Please let me know the specifics of the work order when you do A…" at bounding box center [332, 98] width 249 height 31
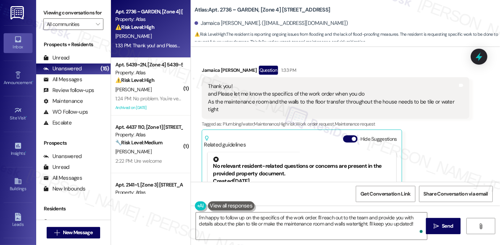
click at [379, 98] on div "Thank you! and Please let me know the specifics of the work order when you do A…" at bounding box center [332, 98] width 249 height 31
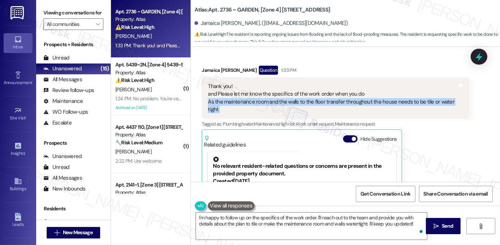
click at [379, 98] on div "Thank you! and Please let me know the specifics of the work order when you do A…" at bounding box center [332, 98] width 249 height 31
click at [228, 105] on div "Thank you! and Please let me know the specifics of the work order when you do A…" at bounding box center [332, 98] width 249 height 31
drag, startPoint x: 276, startPoint y: 102, endPoint x: 368, endPoint y: 109, distance: 92.5
click at [368, 109] on div "Thank you! and Please let me know the specifics of the work order when you do A…" at bounding box center [332, 98] width 249 height 31
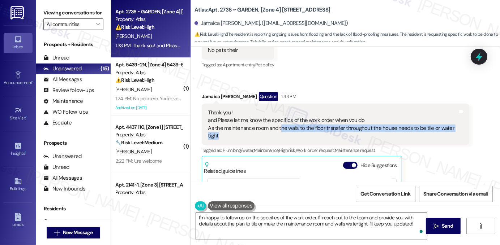
scroll to position [1080, 0]
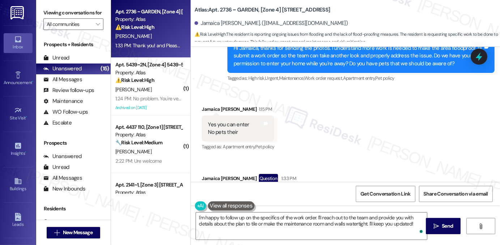
click at [474, 109] on div "Received via SMS Jamaica Kelly 1:15 PM Yes you can enter No pets their Tags and…" at bounding box center [345, 226] width 309 height 274
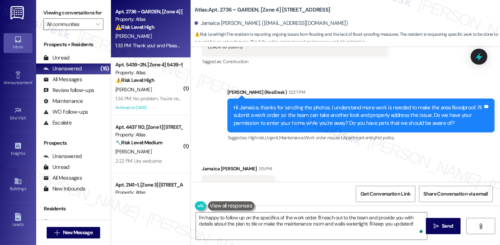
scroll to position [1007, 0]
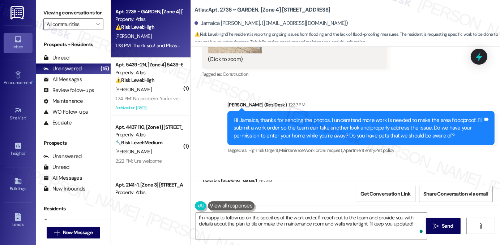
click at [84, 16] on label "Viewing conversations for" at bounding box center [73, 12] width 60 height 11
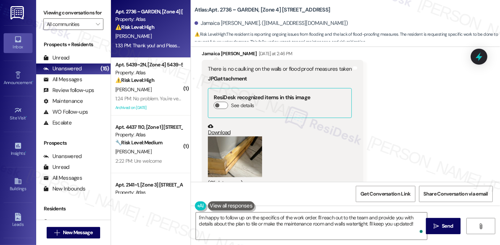
scroll to position [646, 0]
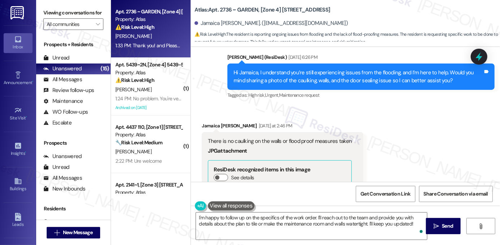
drag, startPoint x: 80, startPoint y: 12, endPoint x: 84, endPoint y: 11, distance: 4.0
click at [80, 12] on label "Viewing conversations for" at bounding box center [73, 12] width 60 height 11
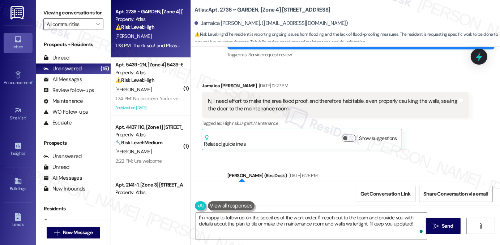
scroll to position [501, 0]
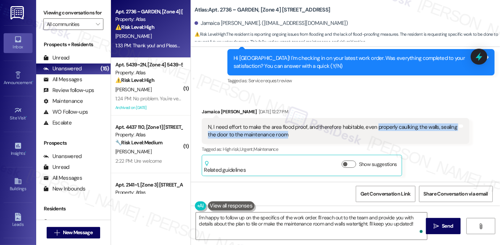
drag, startPoint x: 372, startPoint y: 128, endPoint x: 288, endPoint y: 137, distance: 85.4
click at [288, 137] on div "N, I need effort to make the area flood proof, and therefore habitable, even pr…" at bounding box center [332, 132] width 249 height 16
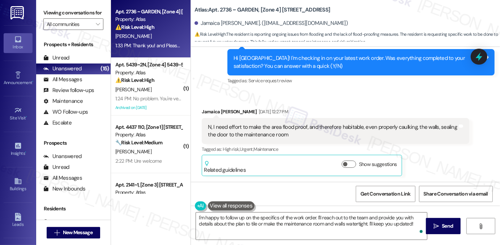
drag, startPoint x: 83, startPoint y: 10, endPoint x: 89, endPoint y: 14, distance: 7.4
click at [83, 10] on label "Viewing conversations for" at bounding box center [73, 12] width 60 height 11
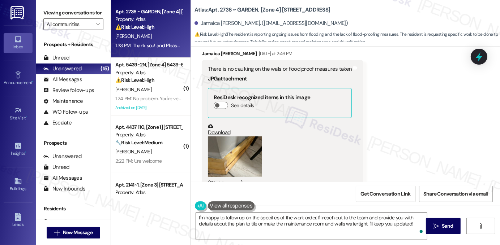
scroll to position [863, 0]
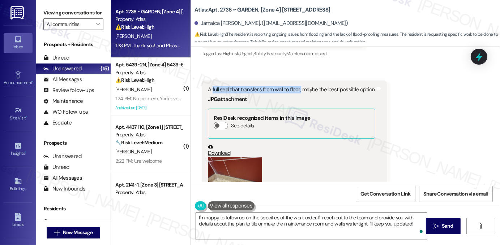
drag, startPoint x: 210, startPoint y: 89, endPoint x: 296, endPoint y: 89, distance: 86.7
click at [296, 89] on div "A full seal that transfers from wall to floor, maybe the best possible option" at bounding box center [291, 90] width 167 height 8
click at [84, 14] on label "Viewing conversations for" at bounding box center [73, 12] width 60 height 11
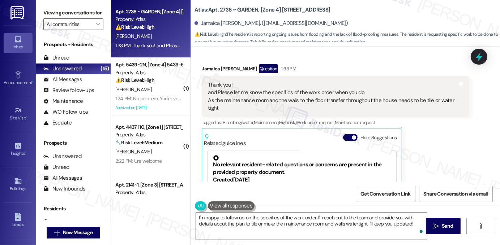
scroll to position [1188, 0]
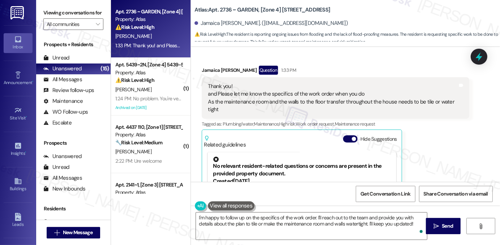
click at [363, 102] on div "Thank you! and Please let me know the specifics of the work order when you do A…" at bounding box center [332, 98] width 249 height 31
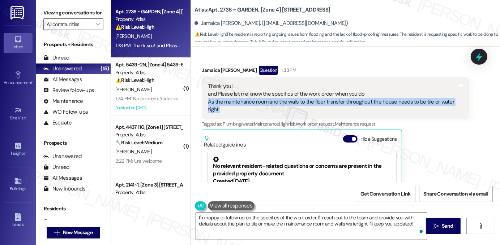
click at [363, 102] on div "Thank you! and Please let me know the specifics of the work order when you do A…" at bounding box center [332, 98] width 249 height 31
click at [272, 105] on div "Thank you! and Please let me know the specifics of the work order when you do A…" at bounding box center [332, 98] width 249 height 31
drag, startPoint x: 206, startPoint y: 101, endPoint x: 230, endPoint y: 108, distance: 24.8
click at [230, 108] on div "Thank you! and Please let me know the specifics of the work order when you do A…" at bounding box center [332, 98] width 249 height 31
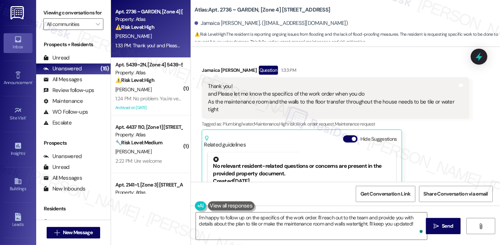
click at [58, 8] on label "Viewing conversations for" at bounding box center [73, 12] width 60 height 11
click at [248, 219] on textarea "I'm happy to follow up on the specifics of the work order. I'll reach out to th…" at bounding box center [311, 226] width 231 height 27
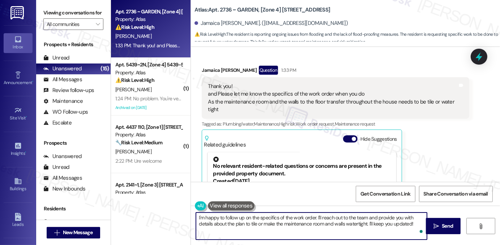
click at [248, 219] on textarea "I'm happy to follow up on the specifics of the work order. I'll reach out to th…" at bounding box center [311, 226] width 231 height 27
click at [304, 221] on textarea "I'm happy to follow up on the specifics of the work order. I'll reach out to th…" at bounding box center [311, 226] width 231 height 27
click at [196, 219] on textarea "I'm happy to follow up on the specifics of the work order. I'll reach out to th…" at bounding box center [311, 226] width 231 height 27
click at [227, 218] on textarea "I'm happy to follow up on the specifics of the work order. I'll reach out to th…" at bounding box center [311, 226] width 231 height 27
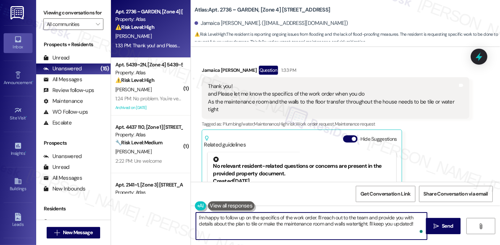
click at [227, 218] on textarea "I'm happy to follow up on the specifics of the work order. I'll reach out to th…" at bounding box center [311, 226] width 231 height 27
click at [294, 221] on textarea "I'm happy to follow up on the specifics of the work order. I'll reach out to th…" at bounding box center [311, 226] width 231 height 27
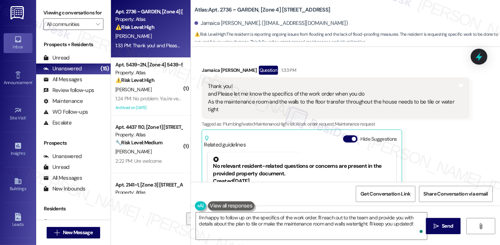
click at [89, 15] on label "Viewing conversations for" at bounding box center [73, 12] width 60 height 11
click at [225, 102] on div "Thank you! and Please let me know the specifics of the work order when you do A…" at bounding box center [332, 98] width 249 height 31
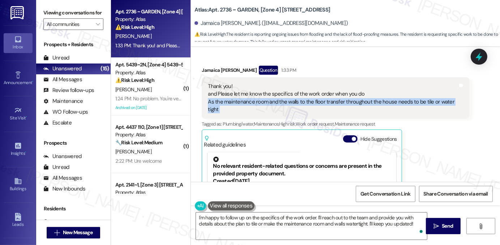
click at [225, 102] on div "Thank you! and Please let me know the specifics of the work order when you do A…" at bounding box center [332, 98] width 249 height 31
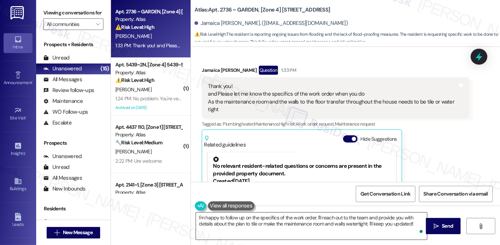
click at [233, 221] on textarea "I'm happy to follow up on the specifics of the work order. I'll reach out to th…" at bounding box center [311, 226] width 231 height 27
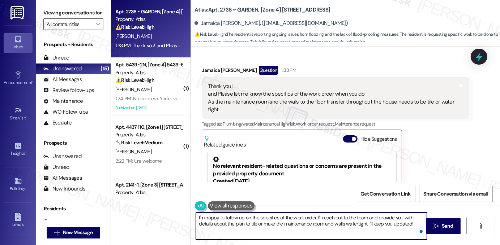
click at [233, 221] on textarea "I'm happy to follow up on the specifics of the work order. I'll reach out to th…" at bounding box center [311, 226] width 231 height 27
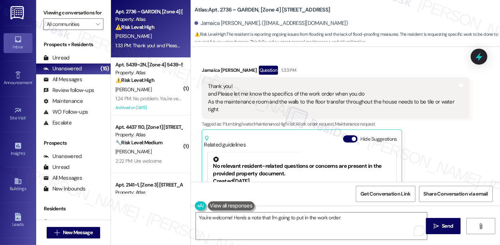
click at [77, 16] on label "Viewing conversations for" at bounding box center [73, 12] width 60 height 11
click at [358, 219] on textarea "You're welcome! Here's a note that I'm going to put in the work order:" at bounding box center [311, 226] width 231 height 27
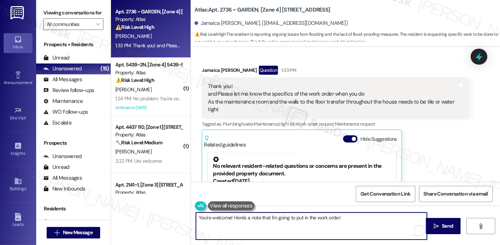
click at [348, 219] on textarea "You're welcome! Here's a note that I'm going to put in the work order:" at bounding box center [311, 226] width 231 height 27
paste textarea "The resident is requesting that the walls be properly caulked and the door to t…"
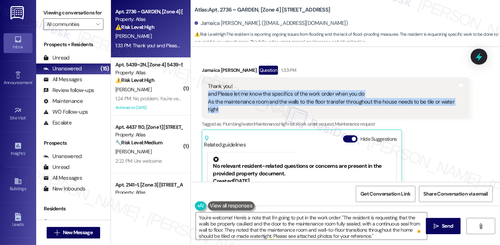
drag, startPoint x: 233, startPoint y: 104, endPoint x: 205, endPoint y: 95, distance: 28.8
click at [208, 95] on div "Thank you! and Please let me know the specifics of the work order when you do A…" at bounding box center [332, 98] width 249 height 31
click at [217, 92] on div "Thank you! and Please let me know the specifics of the work order when you do A…" at bounding box center [332, 98] width 249 height 31
drag, startPoint x: 215, startPoint y: 93, endPoint x: 303, endPoint y: 111, distance: 90.6
click at [303, 111] on div "Thank you! and Please let me know the specifics of the work order when you do A…" at bounding box center [332, 98] width 249 height 31
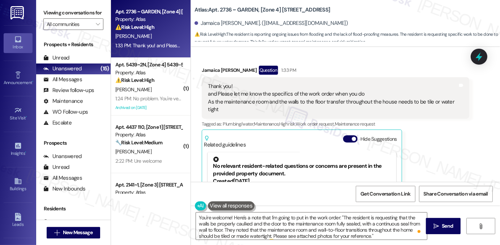
click at [87, 18] on label "Viewing conversations for" at bounding box center [73, 12] width 60 height 11
click at [230, 216] on textarea "You're welcome! Here's a note that I'm going to put in the work order: "The res…" at bounding box center [311, 226] width 231 height 27
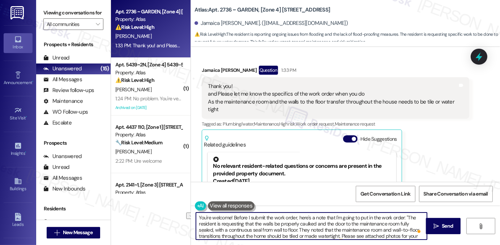
drag, startPoint x: 370, startPoint y: 218, endPoint x: 400, endPoint y: 217, distance: 30.4
click at [400, 217] on textarea "You're welcome! Before I submit the work order, here's a note that I'm going to…" at bounding box center [311, 226] width 231 height 27
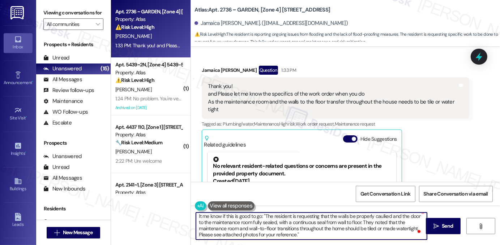
click at [299, 235] on textarea "You're welcome! Before I submit the work order, here's a note that I'm going to…" at bounding box center [311, 226] width 231 height 27
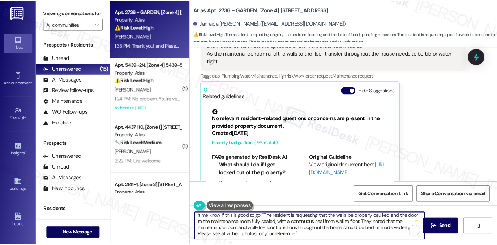
scroll to position [1224, 0]
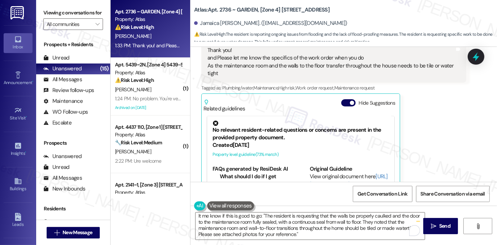
click at [93, 12] on label "Viewing conversations for" at bounding box center [73, 12] width 60 height 11
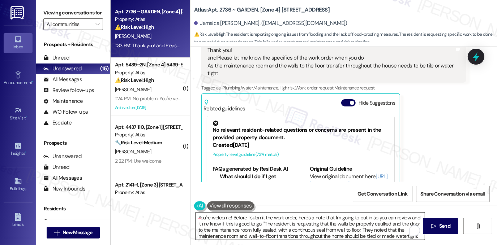
scroll to position [0, 0]
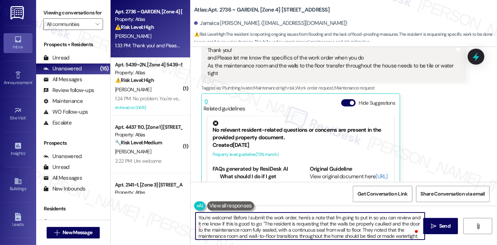
click at [258, 224] on textarea "You're welcome! Before I submit the work order, here's a note that I'm going to…" at bounding box center [309, 226] width 229 height 27
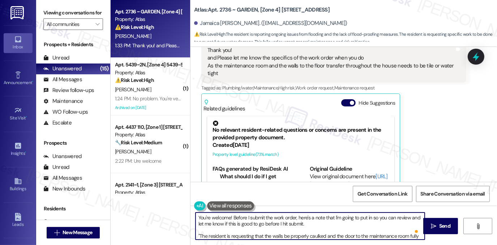
click at [245, 221] on textarea "You're welcome! Before I submit the work order, here's a note that I'm going to…" at bounding box center [309, 226] width 229 height 27
click at [258, 222] on textarea "You're welcome! Before I submit the work order, here's a note that I'm going to…" at bounding box center [309, 226] width 229 height 27
click at [255, 222] on textarea "You're welcome! Before I submit the work order, here's a note that I'm going to…" at bounding box center [309, 226] width 229 height 27
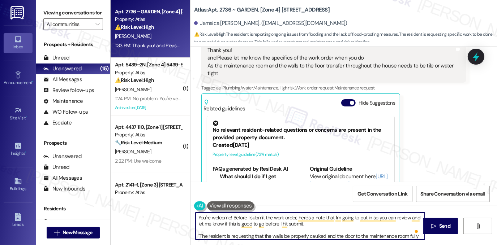
click at [255, 222] on textarea "You're welcome! Before I submit the work order, here's a note that I'm going to…" at bounding box center [309, 226] width 229 height 27
click at [229, 219] on textarea "You're welcome! Before I submit the work order, here's a note that I'm going to…" at bounding box center [309, 226] width 229 height 27
click at [327, 225] on textarea "You're welcome! Before I submit the work order, here's a note that I'm going to…" at bounding box center [309, 226] width 229 height 27
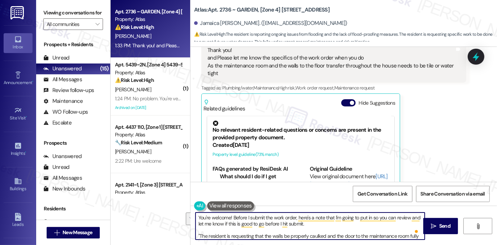
drag, startPoint x: 408, startPoint y: 218, endPoint x: 262, endPoint y: 225, distance: 145.4
click at [262, 225] on textarea "You're welcome! Before I submit the work order, here's a note that I'm going to…" at bounding box center [309, 226] width 229 height 27
click at [264, 222] on textarea "You're welcome! Before I submit the work order, here's a note that I'm going to…" at bounding box center [309, 226] width 229 height 27
click at [320, 233] on textarea "You're welcome! Before I submit the work order, here's a note that I'm going to…" at bounding box center [309, 226] width 229 height 27
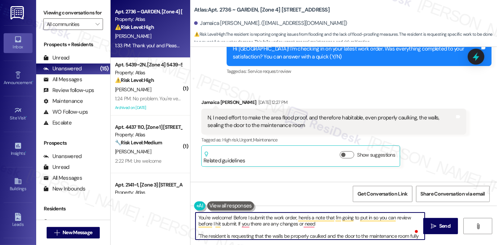
scroll to position [465, 0]
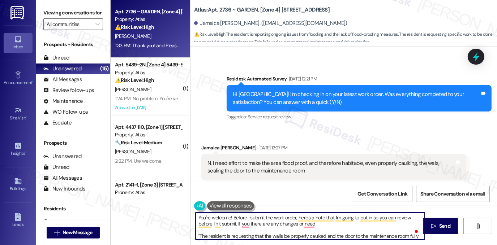
click at [287, 237] on textarea "You're welcome! Before I submit the work order, here's a note that I'm going to…" at bounding box center [309, 226] width 229 height 27
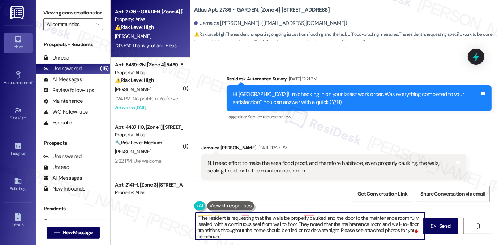
scroll to position [18, 0]
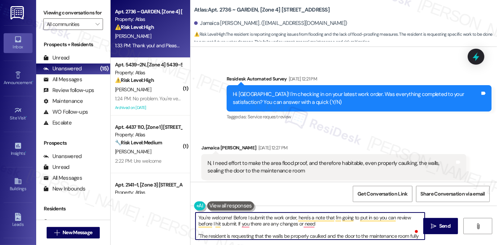
click at [226, 234] on textarea "You're welcome! Before I submit the work order, here's a note that I'm going to…" at bounding box center [309, 226] width 229 height 27
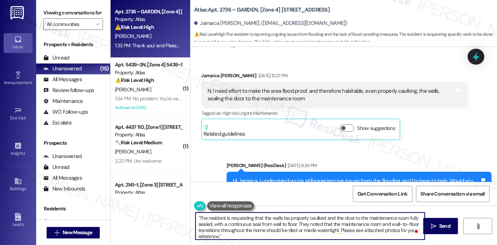
drag, startPoint x: 271, startPoint y: 225, endPoint x: 293, endPoint y: 224, distance: 22.8
click at [293, 224] on textarea "You're welcome! Before I submit the work order, here's a note that I'm going to…" at bounding box center [309, 226] width 229 height 27
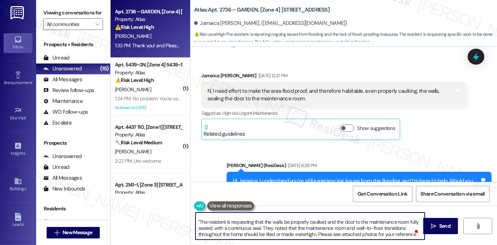
scroll to position [25, 0]
click at [246, 233] on textarea "You're welcome! Before I submit the work order, here's a note that I'm going to…" at bounding box center [309, 226] width 229 height 27
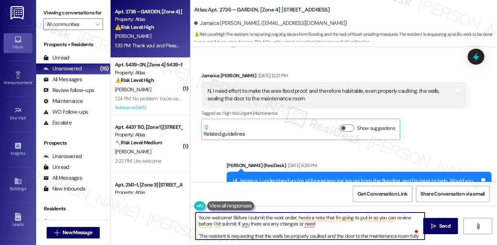
click at [317, 228] on textarea "You're welcome! Before I submit the work order, here's a note that I'm going to…" at bounding box center [309, 226] width 229 height 27
click at [319, 220] on textarea "You're welcome! Before I submit the work order, here's a note that I'm going to…" at bounding box center [309, 226] width 229 height 27
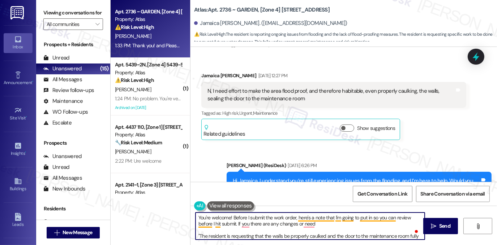
click at [319, 220] on textarea "You're welcome! Before I submit the work order, here's a note that I'm going to…" at bounding box center [309, 226] width 229 height 27
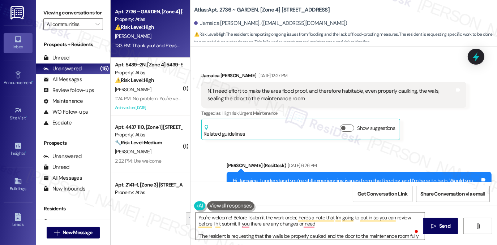
click at [81, 16] on label "Viewing conversations for" at bounding box center [73, 12] width 60 height 11
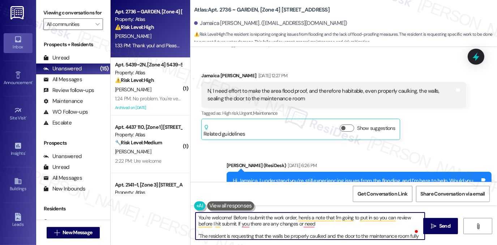
click at [321, 224] on textarea "You're welcome! Before I submit the work order, here's a note that I'm going to…" at bounding box center [309, 226] width 229 height 27
drag, startPoint x: 314, startPoint y: 225, endPoint x: 197, endPoint y: 216, distance: 117.4
click at [197, 216] on textarea "You're welcome! Before I submit the work order, here's a note that I'm going to…" at bounding box center [309, 226] width 229 height 27
paste textarea "’re welcome! Before I submit the work order, here’s the note I plan to include …"
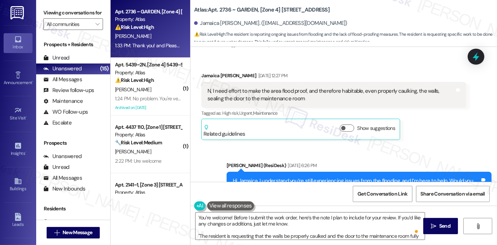
click at [211, 74] on div "Jamaica Kelly Aug 20, 2025 at 12:27 PM" at bounding box center [333, 77] width 265 height 10
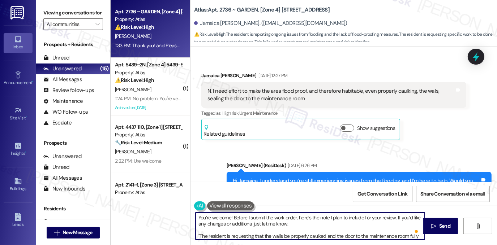
click at [229, 218] on textarea "You’re welcome! Before I submit the work order, here’s the note I plan to inclu…" at bounding box center [309, 226] width 229 height 27
paste textarea "Jamaica"
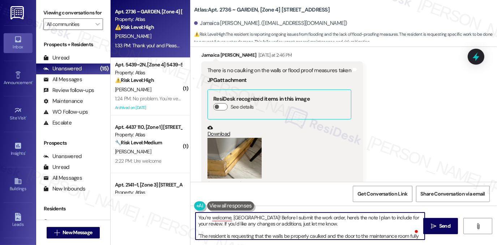
scroll to position [718, 0]
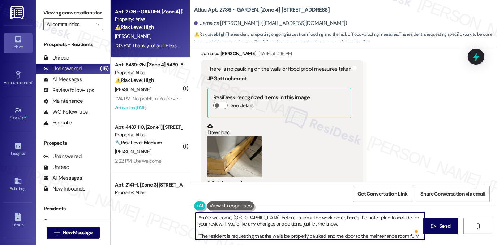
click at [239, 219] on textarea "You’re welcome, Jamaica! Before I submit the work order, here’s the note I plan…" at bounding box center [309, 226] width 229 height 27
click at [322, 218] on textarea "You’re welcome! Before I submit the work order, here’s the note I plan to inclu…" at bounding box center [309, 226] width 229 height 27
click at [319, 226] on textarea "You’re welcome! Before I submit the work order, here’s the note I plan to inclu…" at bounding box center [309, 226] width 229 height 27
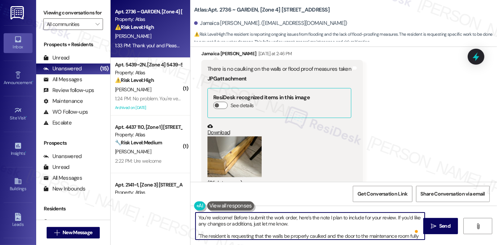
click at [323, 216] on textarea "You’re welcome! Before I submit the work order, here’s the note I plan to inclu…" at bounding box center [309, 226] width 229 height 27
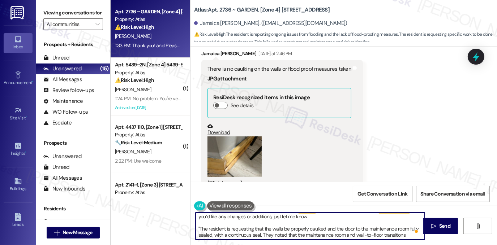
scroll to position [14, 0]
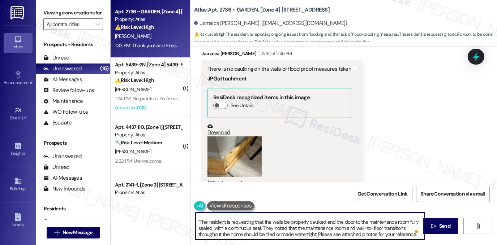
drag, startPoint x: 258, startPoint y: 227, endPoint x: 208, endPoint y: 230, distance: 50.0
click at [208, 231] on textarea "You’re welcome! Before I submit the work order, here are the specifics I plan t…" at bounding box center [309, 226] width 229 height 27
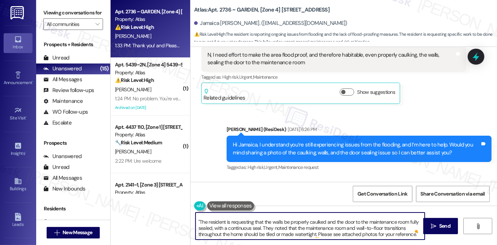
scroll to position [538, 0]
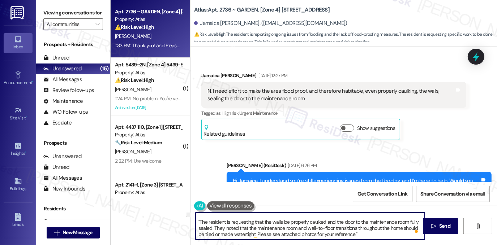
drag, startPoint x: 354, startPoint y: 234, endPoint x: 193, endPoint y: 224, distance: 161.8
click at [195, 224] on div "You’re welcome! Before I submit the work order, here are the specifics I plan t…" at bounding box center [310, 226] width 230 height 28
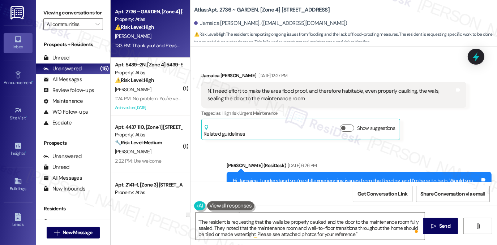
click at [64, 13] on label "Viewing conversations for" at bounding box center [73, 12] width 60 height 11
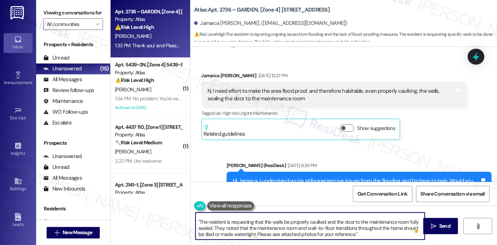
click at [296, 222] on textarea "You’re welcome! Before I submit the work order, here are the specifics I plan t…" at bounding box center [309, 226] width 229 height 27
paste textarea "The resident is requesting caulking of the walls and a full seal on the mainten…"
click at [197, 222] on textarea "You’re welcome! Before I submit the work order, here are the specifics I plan t…" at bounding box center [309, 226] width 229 height 27
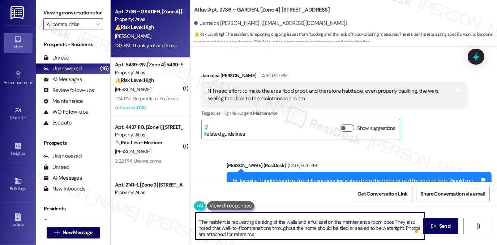
click at [278, 236] on textarea "You’re welcome! Before I submit the work order, here are the specifics I plan t…" at bounding box center [309, 226] width 229 height 27
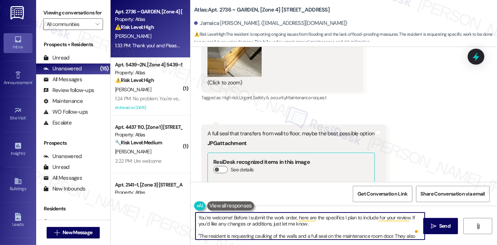
scroll to position [899, 0]
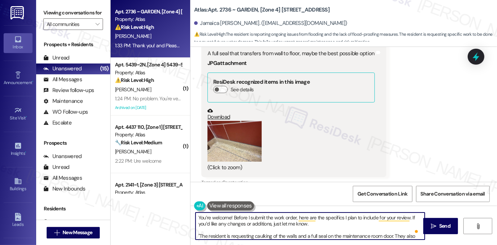
click at [310, 225] on textarea "You’re welcome! Before I submit the work order, here are the specifics I plan t…" at bounding box center [309, 226] width 229 height 27
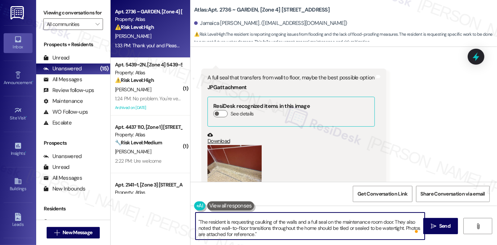
scroll to position [863, 0]
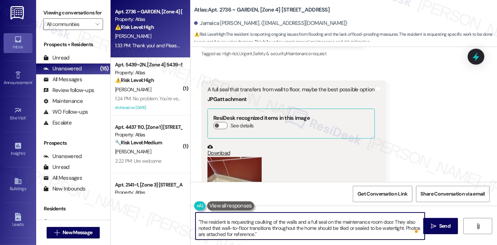
click at [199, 228] on textarea "You’re welcome! Before I submit the work order, here are the specifics I plan t…" at bounding box center [309, 226] width 229 height 27
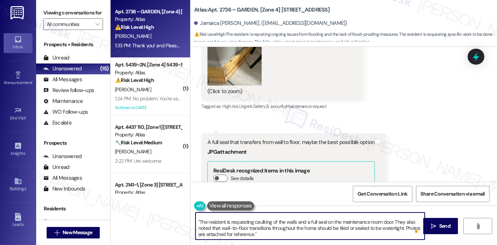
scroll to position [827, 0]
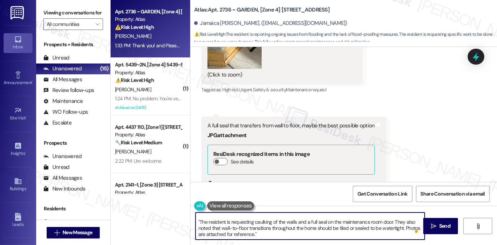
click at [325, 222] on textarea "You’re welcome! Before I submit the work order, here are the specifics I plan t…" at bounding box center [309, 226] width 229 height 27
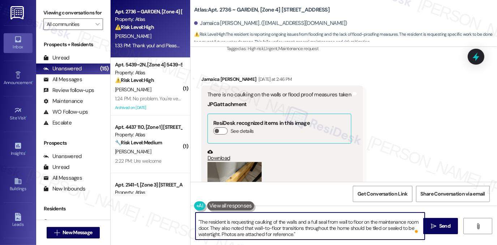
scroll to position [754, 0]
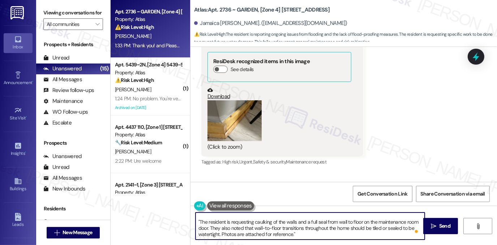
click at [244, 129] on button "Zoom image" at bounding box center [234, 120] width 54 height 41
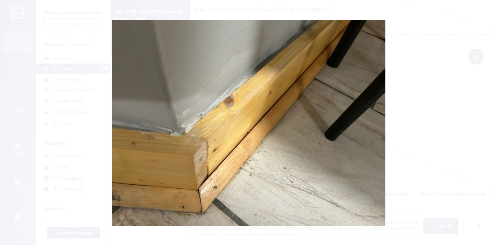
click at [423, 128] on button "Unzoom image" at bounding box center [248, 122] width 497 height 245
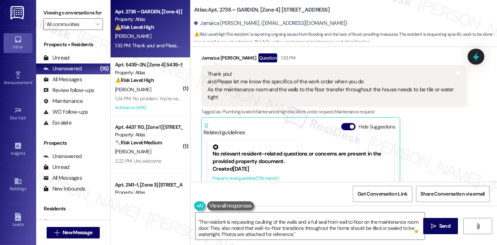
scroll to position [1188, 0]
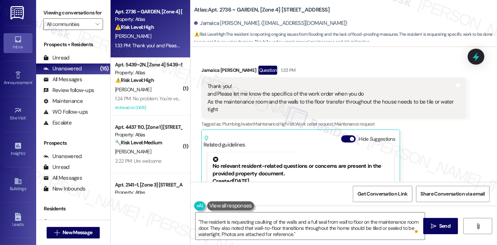
click at [259, 99] on div "Thank you! and Please let me know the specifics of the work order when you do A…" at bounding box center [330, 98] width 247 height 31
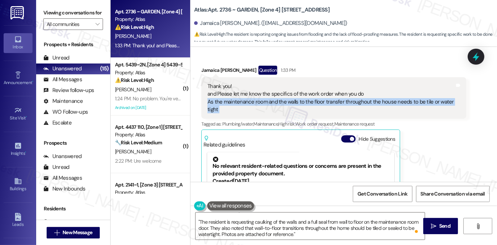
click at [259, 99] on div "Thank you! and Please let me know the specifics of the work order when you do A…" at bounding box center [330, 98] width 247 height 31
click at [272, 100] on div "Thank you! and Please let me know the specifics of the work order when you do A…" at bounding box center [330, 98] width 247 height 31
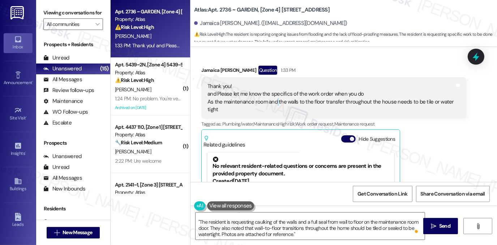
click at [272, 100] on div "Thank you! and Please let me know the specifics of the work order when you do A…" at bounding box center [330, 98] width 247 height 31
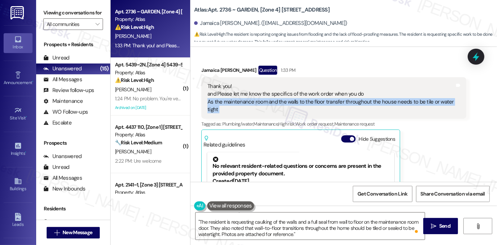
click at [272, 100] on div "Thank you! and Please let me know the specifics of the work order when you do A…" at bounding box center [330, 98] width 247 height 31
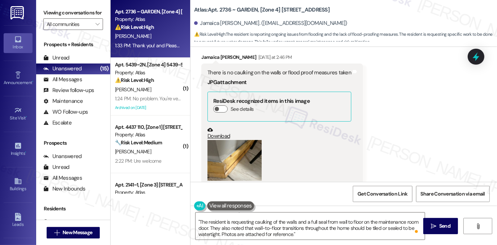
scroll to position [646, 0]
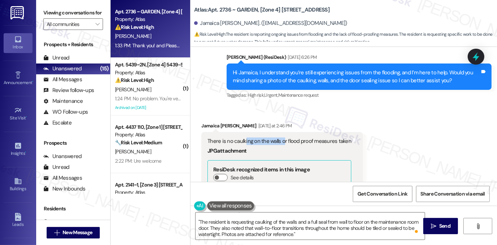
drag, startPoint x: 241, startPoint y: 142, endPoint x: 281, endPoint y: 141, distance: 40.1
click at [281, 141] on div "There is no caulking on the walls or flood proof measures taken" at bounding box center [279, 142] width 144 height 8
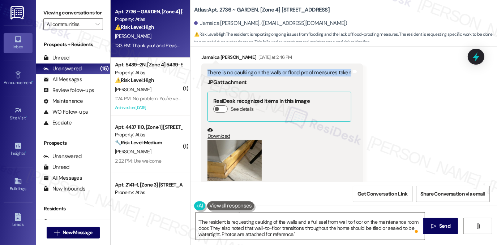
scroll to position [718, 0]
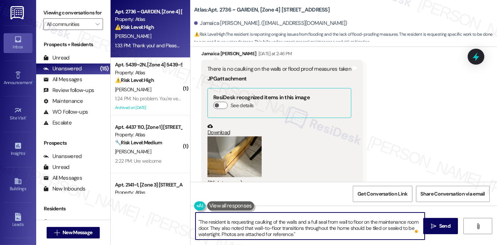
click at [248, 226] on textarea "You’re welcome! Before I submit the work order, here are the specifics I plan t…" at bounding box center [309, 226] width 229 height 27
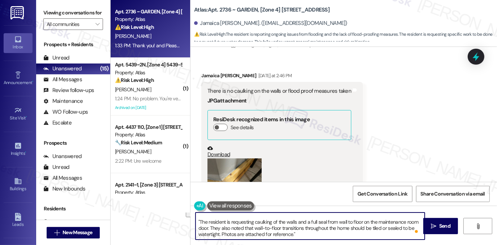
scroll to position [682, 0]
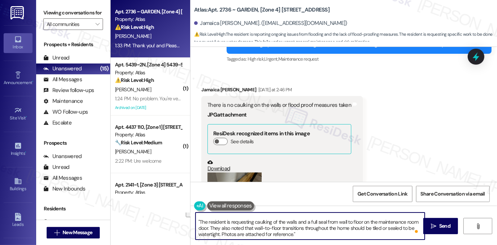
click at [306, 108] on div "There is no caulking on the walls or flood proof measures taken" at bounding box center [279, 106] width 144 height 8
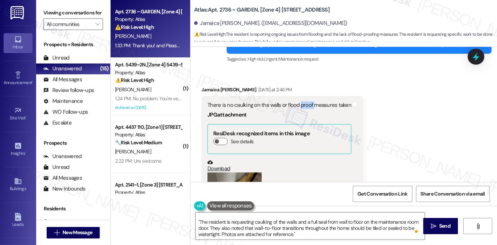
click at [306, 108] on div "There is no caulking on the walls or flood proof measures taken" at bounding box center [279, 106] width 144 height 8
click at [270, 220] on textarea "You’re welcome! Before I submit the work order, here are the specifics I plan t…" at bounding box center [309, 226] width 229 height 27
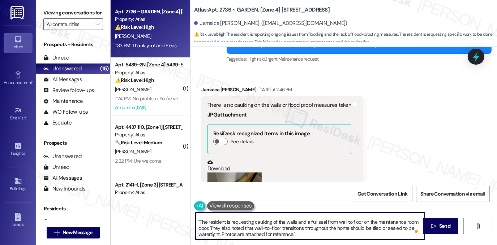
click at [270, 220] on textarea "You’re welcome! Before I submit the work order, here are the specifics I plan t…" at bounding box center [309, 226] width 229 height 27
click at [244, 231] on textarea "You’re welcome! Before I submit the work order, here are the specifics I plan t…" at bounding box center [309, 226] width 229 height 27
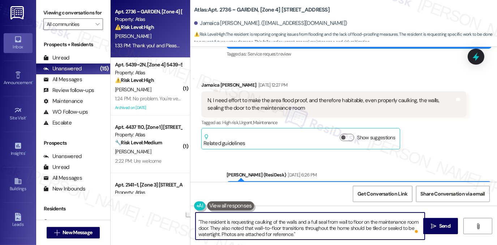
scroll to position [501, 0]
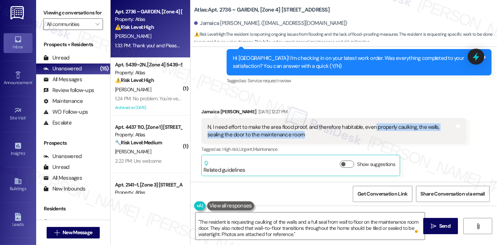
drag, startPoint x: 370, startPoint y: 127, endPoint x: 397, endPoint y: 135, distance: 29.1
click at [397, 135] on div "N, I need effort to make the area flood proof, and therefore habitable, even pr…" at bounding box center [330, 132] width 247 height 16
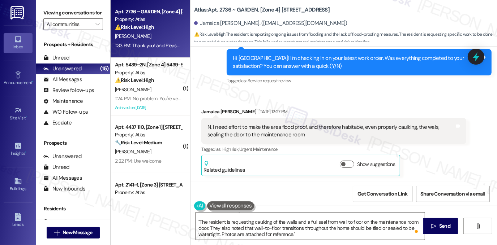
click at [91, 13] on label "Viewing conversations for" at bounding box center [73, 12] width 60 height 11
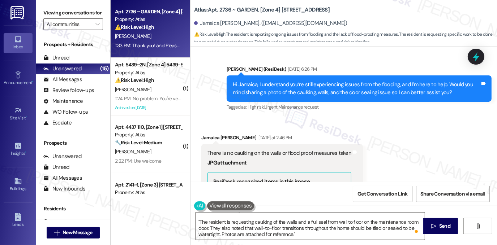
scroll to position [646, 0]
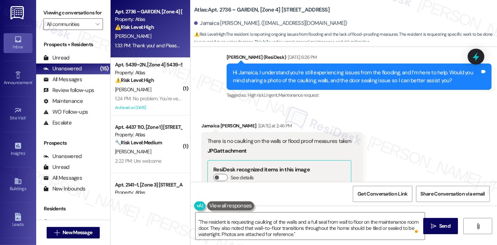
click at [256, 141] on div "There is no caulking on the walls or flood proof measures taken" at bounding box center [279, 142] width 144 height 8
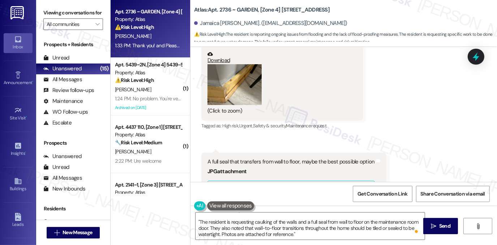
scroll to position [827, 0]
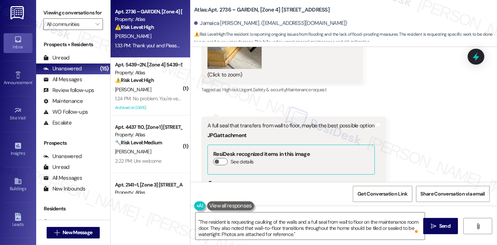
click at [281, 129] on div "A full seal that transfers from wall to floor, maybe the best possible option" at bounding box center [290, 126] width 167 height 8
click at [282, 128] on div "A full seal that transfers from wall to floor, maybe the best possible option" at bounding box center [290, 126] width 167 height 8
click at [91, 16] on label "Viewing conversations for" at bounding box center [73, 12] width 60 height 11
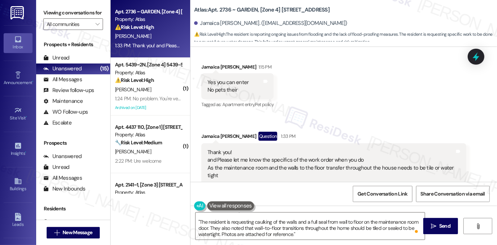
scroll to position [1188, 0]
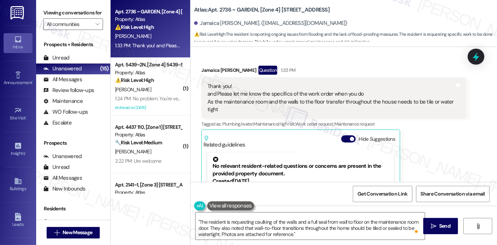
click at [248, 101] on div "Thank you! and Please let me know the specifics of the work order when you do A…" at bounding box center [330, 98] width 247 height 31
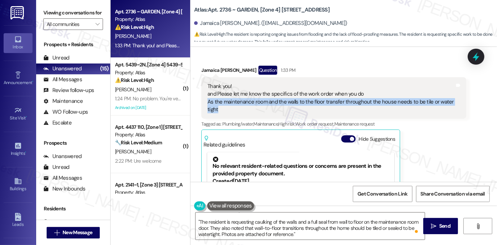
drag, startPoint x: 205, startPoint y: 101, endPoint x: 251, endPoint y: 108, distance: 46.0
click at [251, 108] on div "Thank you! and Please let me know the specifics of the work order when you do A…" at bounding box center [330, 98] width 247 height 31
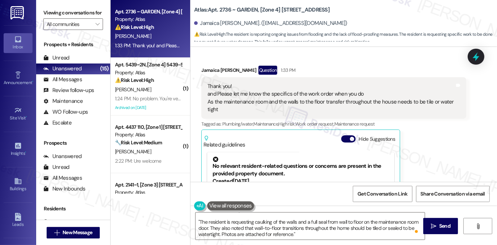
click at [70, 16] on label "Viewing conversations for" at bounding box center [73, 12] width 60 height 11
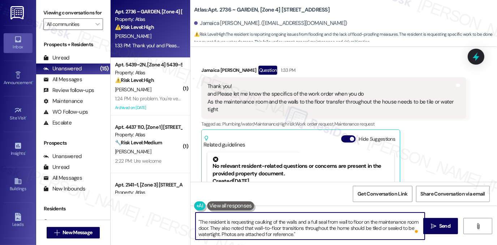
click at [256, 224] on textarea "You’re welcome! Before I submit the work order, here are the specifics I plan t…" at bounding box center [309, 226] width 229 height 27
drag, startPoint x: 198, startPoint y: 222, endPoint x: 290, endPoint y: 235, distance: 93.4
click at [290, 235] on textarea "You’re welcome! Before I submit the work order, here are the specifics I plan t…" at bounding box center [309, 226] width 229 height 27
paste textarea "proper caulking of the walls and sealing of the maintenance room door, with a f…"
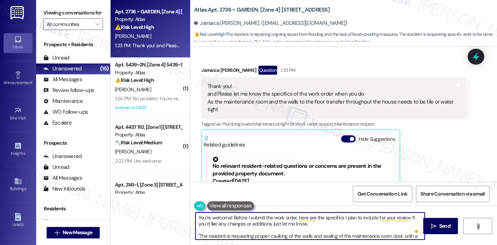
click at [250, 218] on textarea "You’re welcome! Before I submit the work order, here are the specifics I plan t…" at bounding box center [309, 226] width 229 height 27
click at [333, 225] on textarea "You’re welcome! Before I submit the work order, here are the specifics I plan t…" at bounding box center [309, 226] width 229 height 27
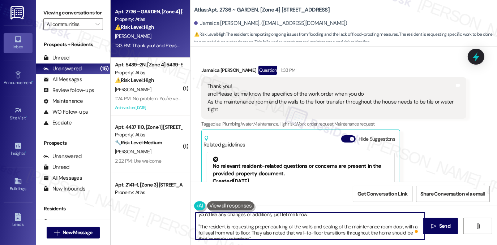
scroll to position [14, 0]
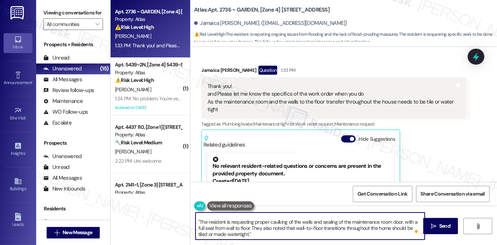
click at [254, 236] on textarea "You’re welcome! Before I submit the work order, here are the specifics I plan t…" at bounding box center [309, 226] width 229 height 27
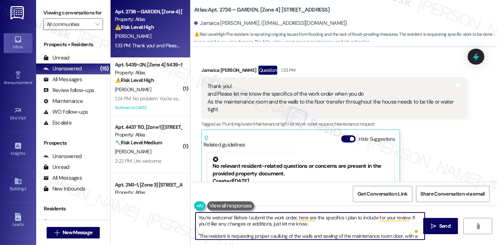
click at [315, 223] on textarea "You’re welcome! Before I submit the work order, here are the specifics I plan t…" at bounding box center [309, 226] width 229 height 27
click at [309, 222] on textarea "You’re welcome! Before I submit the work order, here are the specifics I plan t…" at bounding box center [309, 226] width 229 height 27
click at [263, 219] on textarea "You’re welcome! Before I submit the work order, here are the specifics I plan t…" at bounding box center [309, 226] width 229 height 27
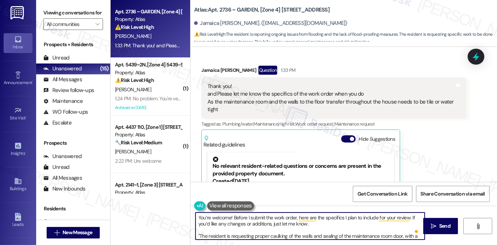
click at [264, 219] on textarea "You’re welcome! Before I submit the work order, here are the specifics I plan t…" at bounding box center [309, 226] width 229 height 27
click at [231, 220] on textarea "You’re welcome! Before I submit the work order, here are the specifics I plan t…" at bounding box center [309, 226] width 229 height 27
click at [238, 219] on textarea "You’re welcome! Before I submit the work order, here are the specifics I plan t…" at bounding box center [309, 226] width 229 height 27
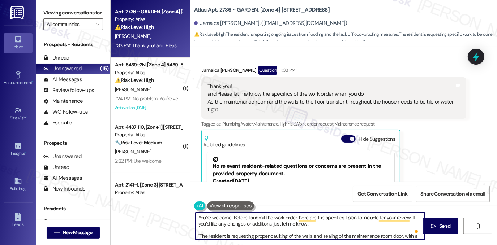
click at [238, 219] on textarea "You’re welcome! Before I submit the work order, here are the specifics I plan t…" at bounding box center [309, 226] width 229 height 27
click at [277, 219] on textarea "You’re welcome! Before I submit the work order, here are the specifics I plan t…" at bounding box center [309, 226] width 229 height 27
click at [247, 218] on textarea "You’re welcome! Before I submit the work order, here are the specifics I plan t…" at bounding box center [309, 226] width 229 height 27
click at [288, 219] on textarea "You’re welcome! Before I submit the work order, here are the specifics I plan t…" at bounding box center [309, 226] width 229 height 27
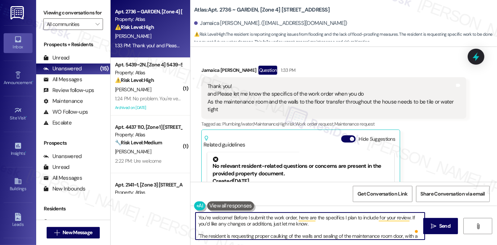
click at [288, 219] on textarea "You’re welcome! Before I submit the work order, here are the specifics I plan t…" at bounding box center [309, 226] width 229 height 27
click at [333, 223] on textarea "You’re welcome! Before I submit the work order, here are the specifics I plan t…" at bounding box center [309, 226] width 229 height 27
click at [235, 224] on textarea "You’re welcome! Before I submit the work order, here are the specifics I plan t…" at bounding box center [309, 226] width 229 height 27
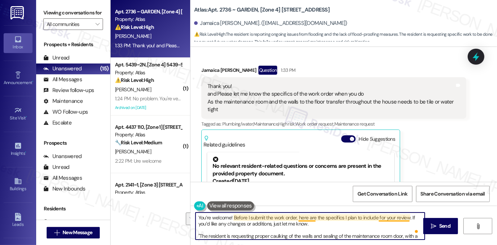
click at [306, 219] on textarea "You’re welcome! Before I submit the work order, here are the specifics I plan t…" at bounding box center [309, 226] width 229 height 27
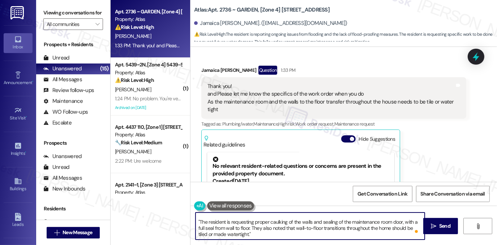
click at [238, 219] on textarea "You’re welcome! Before I submit the work order, here are the specifics I plan t…" at bounding box center [309, 226] width 229 height 27
click at [294, 228] on textarea "You’re welcome! Before I submit the work order, here are the specifics I plan t…" at bounding box center [309, 226] width 229 height 27
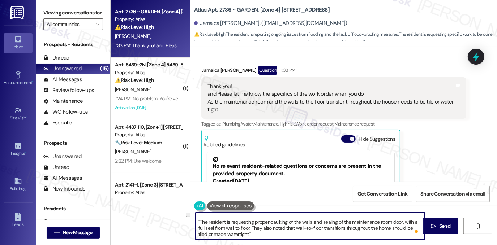
click at [280, 233] on textarea "You’re welcome! Before I submit the work order, here are the specifics I plan t…" at bounding box center [309, 226] width 229 height 27
type textarea "You’re welcome! Before I submit the work order, here are the specifics I plan t…"
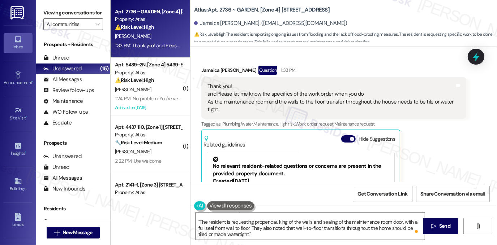
click at [72, 17] on label "Viewing conversations for" at bounding box center [73, 12] width 60 height 11
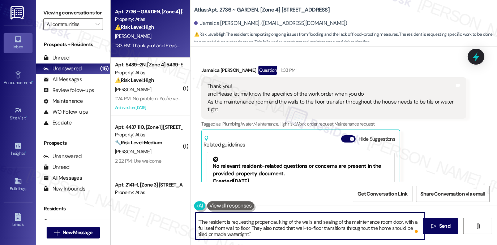
click at [258, 235] on textarea "You’re welcome! Before I submit the work order, here are the specifics I plan t…" at bounding box center [309, 226] width 229 height 27
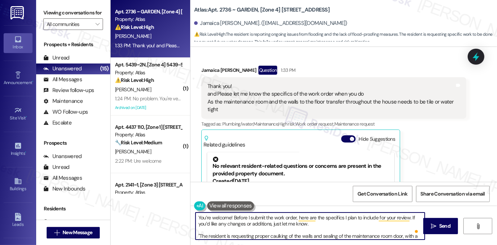
click at [312, 224] on textarea "You’re welcome! Before I submit the work order, here are the specifics I plan t…" at bounding box center [309, 226] width 229 height 27
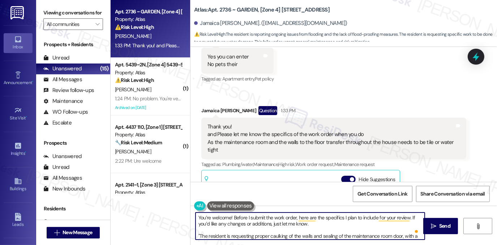
scroll to position [1116, 0]
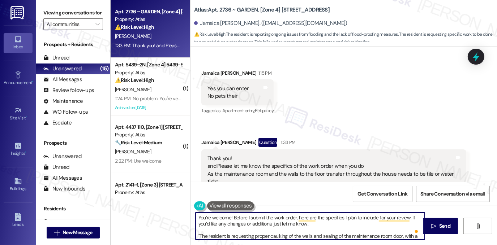
click at [271, 167] on div "Thank you! and Please let me know the specifics of the work order when you do A…" at bounding box center [330, 170] width 247 height 31
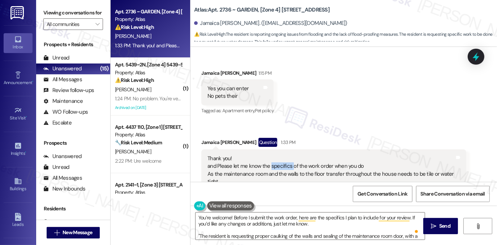
click at [271, 167] on div "Thank you! and Please let me know the specifics of the work order when you do A…" at bounding box center [330, 170] width 247 height 31
click at [94, 14] on label "Viewing conversations for" at bounding box center [73, 12] width 60 height 11
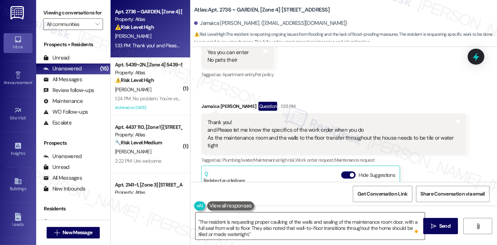
scroll to position [4, 0]
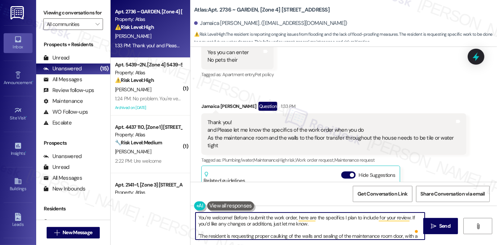
click at [232, 217] on textarea "You’re welcome! Before I submit the work order, here are the specifics I plan t…" at bounding box center [309, 226] width 229 height 27
click at [333, 222] on textarea "You’re welcome! Before I submit the work order, here are the specifics I plan t…" at bounding box center [309, 226] width 229 height 27
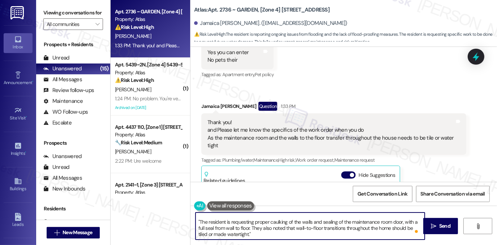
click at [260, 225] on textarea "You’re welcome! Before I submit the work order, here are the specifics I plan t…" at bounding box center [309, 226] width 229 height 27
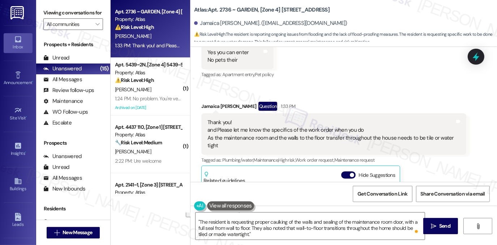
click at [83, 13] on label "Viewing conversations for" at bounding box center [73, 12] width 60 height 11
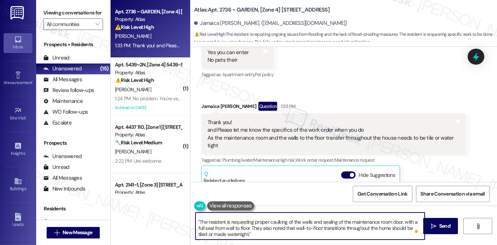
click at [354, 228] on textarea "You’re welcome! Before I submit the work order, here are the specifics I plan t…" at bounding box center [309, 226] width 229 height 27
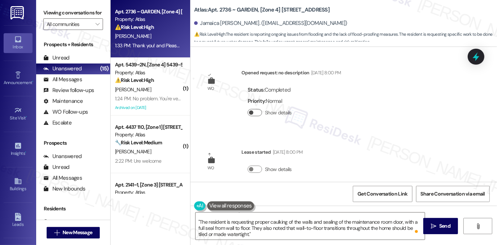
click at [258, 111] on button "Show details" at bounding box center [254, 112] width 14 height 7
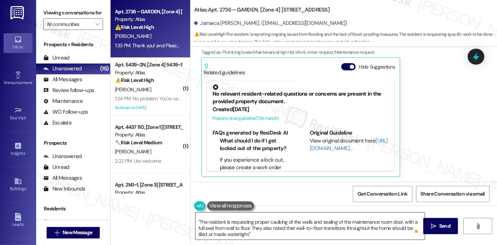
click at [270, 231] on textarea "You’re welcome! Before I submit the work order, here are the specifics I plan t…" at bounding box center [309, 226] width 229 height 27
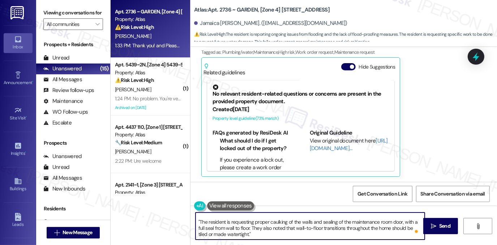
click at [270, 231] on textarea "You’re welcome! Before I submit the work order, here are the specifics I plan t…" at bounding box center [309, 226] width 229 height 27
click at [275, 224] on textarea "You’re welcome! Before I submit the work order, here are the specifics I plan t…" at bounding box center [309, 226] width 229 height 27
click at [256, 227] on textarea "You’re welcome! Before I submit the work order, here are the specifics I plan t…" at bounding box center [309, 226] width 229 height 27
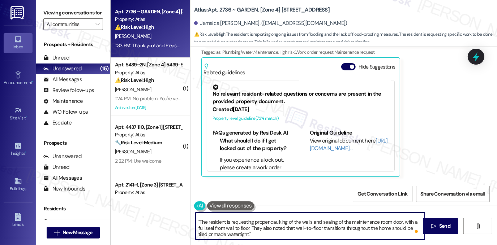
click at [256, 227] on textarea "You’re welcome! Before I submit the work order, here are the specifics I plan t…" at bounding box center [309, 226] width 229 height 27
click at [302, 231] on textarea "You’re welcome! Before I submit the work order, here are the specifics I plan t…" at bounding box center [309, 226] width 229 height 27
click at [316, 227] on textarea "You’re welcome! Before I submit the work order, here are the specifics I plan t…" at bounding box center [309, 226] width 229 height 27
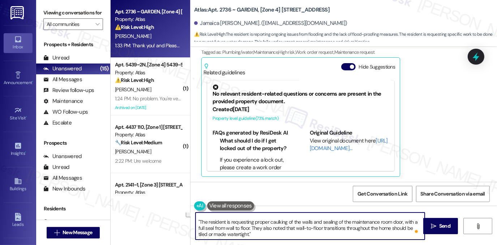
click at [294, 233] on textarea "You’re welcome! Before I submit the work order, here are the specifics I plan t…" at bounding box center [309, 226] width 229 height 27
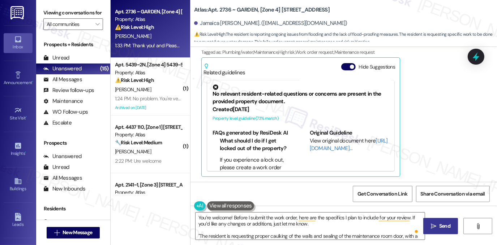
click at [428, 221] on button " Send" at bounding box center [440, 226] width 35 height 16
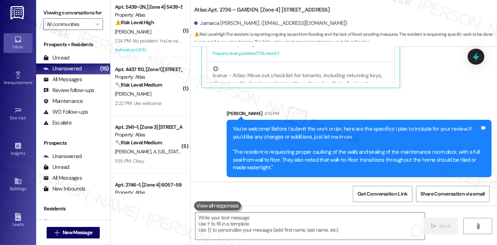
click at [272, 133] on div "You’re welcome! Before I submit the work order, here are the specifics I plan t…" at bounding box center [356, 148] width 247 height 47
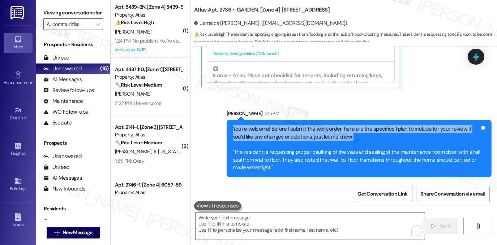
click at [272, 133] on div "You’re welcome! Before I submit the work order, here are the specifics I plan t…" at bounding box center [356, 148] width 247 height 47
click at [308, 130] on div "You’re welcome! Before I submit the work order, here are the specifics I plan t…" at bounding box center [356, 148] width 247 height 47
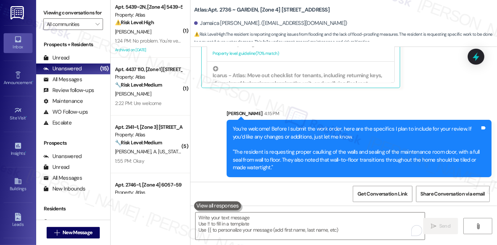
click at [308, 130] on div "You’re welcome! Before I submit the work order, here are the specifics I plan t…" at bounding box center [356, 148] width 247 height 47
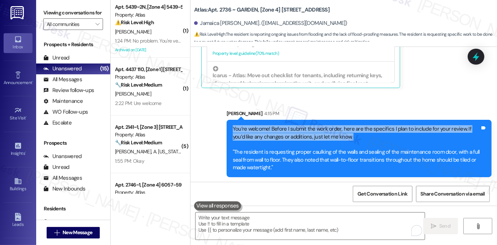
click at [308, 130] on div "You’re welcome! Before I submit the work order, here are the specifics I plan t…" at bounding box center [356, 148] width 247 height 47
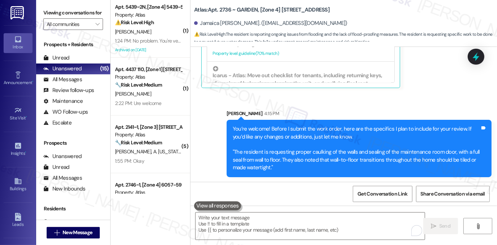
click at [354, 104] on div "Sent via SMS Sarah 4:15 PM You’re welcome! Before I submit the work order, here…" at bounding box center [359, 143] width 276 height 78
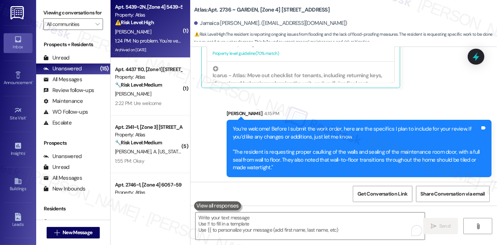
click at [163, 37] on div "1:24 PM: No problem. You're very welcome! 1:24 PM: No problem. You're very welc…" at bounding box center [148, 40] width 68 height 9
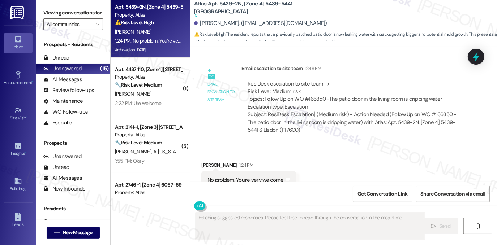
click at [263, 177] on div "No problem. You're very welcome!" at bounding box center [245, 181] width 77 height 8
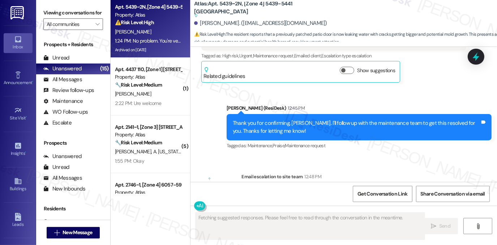
click at [256, 120] on div "Thank you for confirming, Aida. I'll follow up with the maintenance team to get…" at bounding box center [356, 128] width 247 height 16
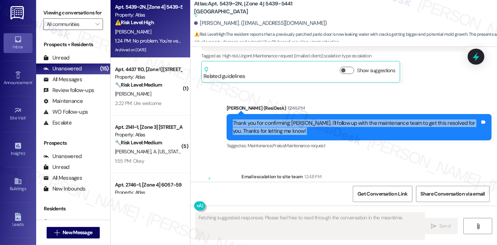
click at [256, 120] on div "Thank you for confirming, Aida. I'll follow up with the maintenance team to get…" at bounding box center [356, 128] width 247 height 16
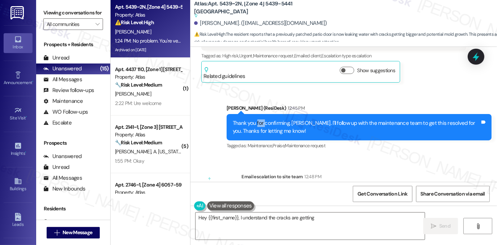
click at [256, 120] on div "Thank you for confirming, Aida. I'll follow up with the maintenance team to get…" at bounding box center [356, 128] width 247 height 16
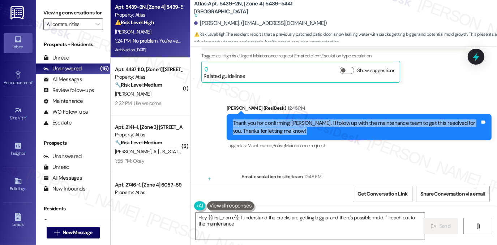
click at [256, 120] on div "Thank you for confirming, Aida. I'll follow up with the maintenance team to get…" at bounding box center [356, 128] width 247 height 16
type textarea "Hey {{first_name}}, I understand the cracks are getting bigger and there's poss…"
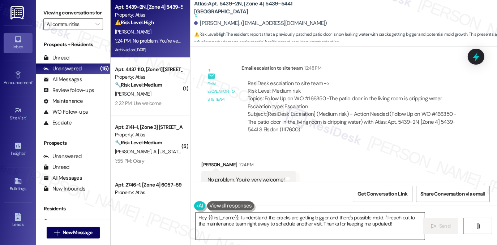
click at [284, 220] on textarea "Hey {{first_name}}, I understand the cracks are getting bigger and there's poss…" at bounding box center [309, 226] width 229 height 27
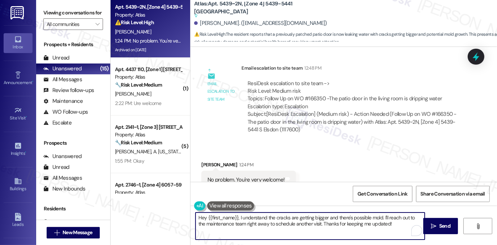
click at [284, 220] on textarea "Hey {{first_name}}, I understand the cracks are getting bigger and there's poss…" at bounding box center [309, 226] width 229 height 27
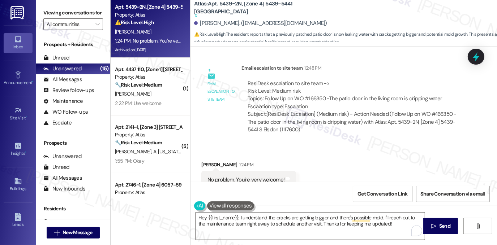
click at [219, 161] on div "Aida Rodarte 1:24 PM" at bounding box center [248, 166] width 95 height 10
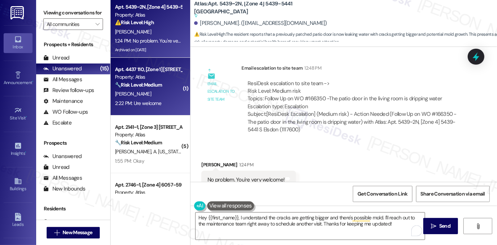
click at [161, 103] on div "2:22 PM: Ure welcome 2:22 PM: Ure welcome" at bounding box center [148, 103] width 68 height 9
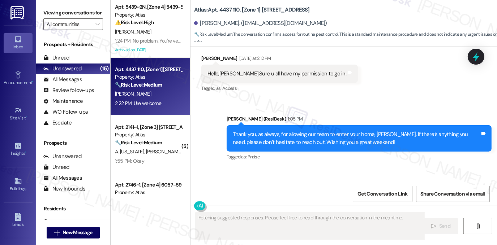
click at [291, 131] on div "Thank you, as always, for allowing our team to enter your home, [PERSON_NAME]. …" at bounding box center [356, 139] width 247 height 16
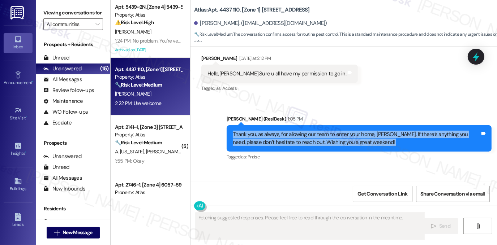
click at [291, 131] on div "Thank you, as always, for allowing our team to enter your home, [PERSON_NAME]. …" at bounding box center [356, 139] width 247 height 16
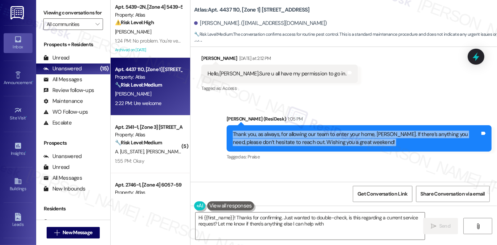
type textarea "Hi {{first_name}}! Thanks for confirming. Just wanted to double-check, is this …"
click at [269, 216] on textarea "Hi {{first_name}}! Thanks for confirming. Just wanted to double-check, is this …" at bounding box center [309, 226] width 229 height 27
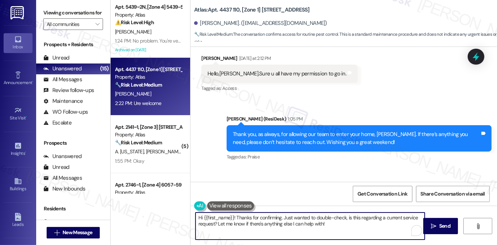
click at [269, 216] on textarea "Hi {{first_name}}! Thanks for confirming. Just wanted to double-check, is this …" at bounding box center [309, 226] width 229 height 27
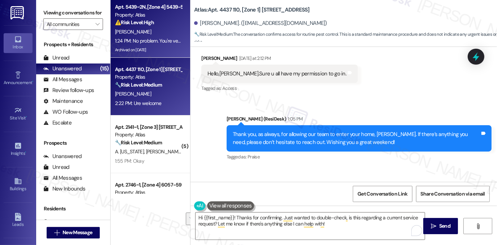
click at [146, 39] on div "1:24 PM: No problem. You're very welcome! 1:24 PM: No problem. You're very welc…" at bounding box center [159, 41] width 89 height 7
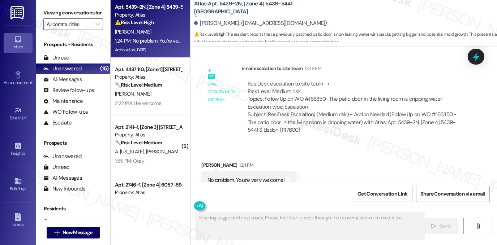
click at [258, 177] on div "No problem. You're very welcome!" at bounding box center [245, 181] width 77 height 8
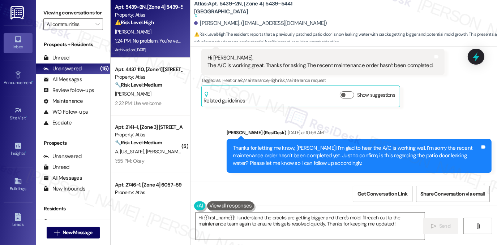
click at [348, 145] on div "Thanks for letting me know, Aida! I’m glad to hear the A/C is working well. I’m…" at bounding box center [356, 156] width 247 height 23
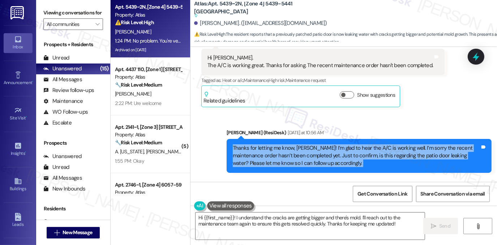
click at [348, 145] on div "Thanks for letting me know, Aida! I’m glad to hear the A/C is working well. I’m…" at bounding box center [356, 156] width 247 height 23
click at [316, 145] on div "Thanks for letting me know, Aida! I’m glad to hear the A/C is working well. I’m…" at bounding box center [356, 156] width 247 height 23
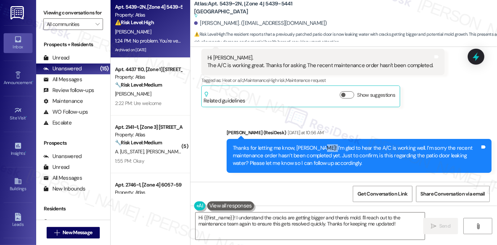
click at [316, 145] on div "Thanks for letting me know, Aida! I’m glad to hear the A/C is working well. I’m…" at bounding box center [356, 156] width 247 height 23
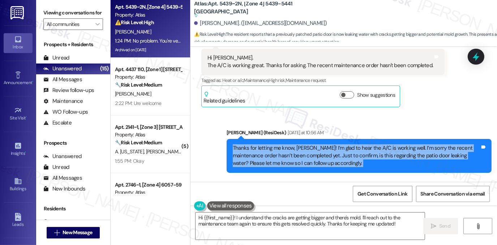
click at [316, 145] on div "Thanks for letting me know, Aida! I’m glad to hear the A/C is working well. I’m…" at bounding box center [356, 156] width 247 height 23
click at [357, 145] on div "Thanks for letting me know, Aida! I’m glad to hear the A/C is working well. I’m…" at bounding box center [356, 156] width 247 height 23
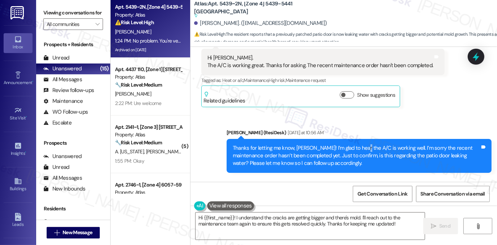
click at [357, 145] on div "Thanks for letting me know, Aida! I’m glad to hear the A/C is working well. I’m…" at bounding box center [356, 156] width 247 height 23
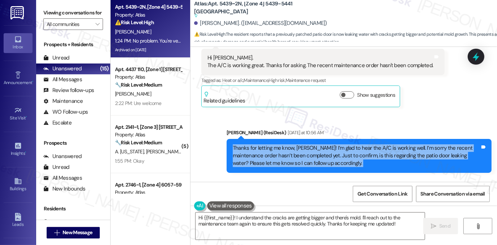
click at [357, 145] on div "Thanks for letting me know, Aida! I’m glad to hear the A/C is working well. I’m…" at bounding box center [356, 156] width 247 height 23
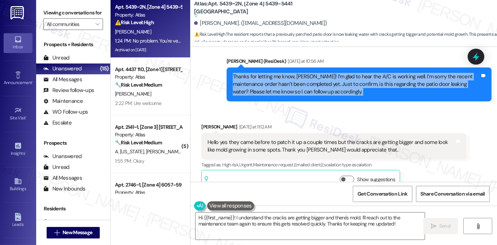
scroll to position [1989, 0]
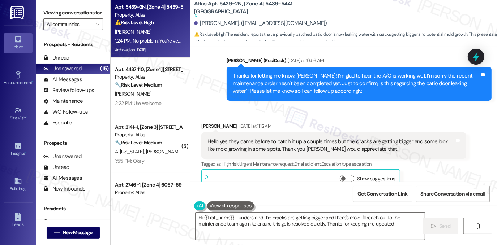
click at [266, 138] on div "Hello yes they came before to patch it up a couple times but the cracks are get…" at bounding box center [330, 146] width 247 height 16
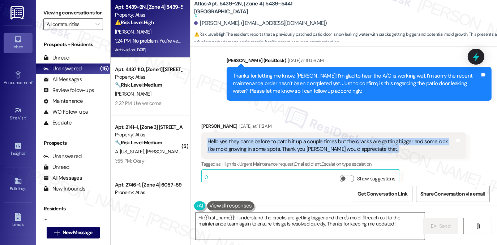
click at [266, 138] on div "Hello yes they came before to patch it up a couple times but the cracks are get…" at bounding box center [330, 146] width 247 height 16
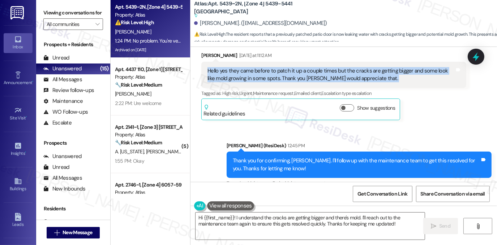
scroll to position [2134, 0]
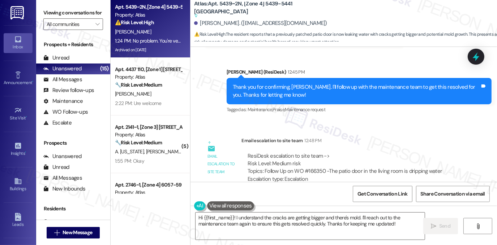
click at [310, 83] on div "Thank you for confirming, Aida. I'll follow up with the maintenance team to get…" at bounding box center [356, 91] width 247 height 16
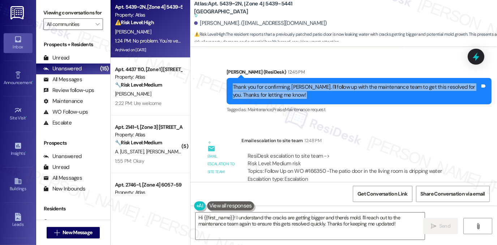
click at [310, 83] on div "Thank you for confirming, Aida. I'll follow up with the maintenance team to get…" at bounding box center [356, 91] width 247 height 16
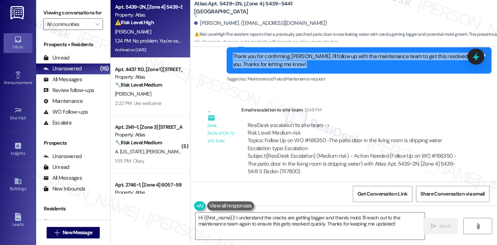
scroll to position [2206, 0]
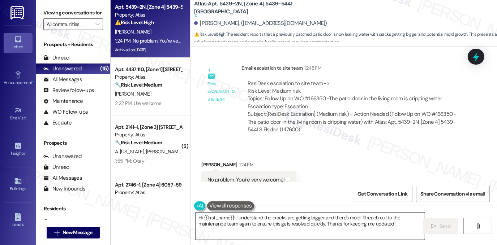
click at [287, 216] on textarea "Hi {{first_name}}! I understand the cracks are getting bigger and there's mold.…" at bounding box center [309, 226] width 229 height 27
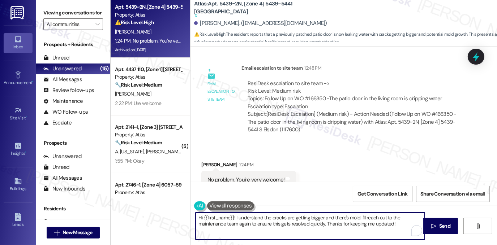
click at [287, 216] on textarea "Hi {{first_name}}! I understand the cracks are getting bigger and there's mold.…" at bounding box center [309, 226] width 229 height 27
click at [310, 111] on div "Subject: [ResiDesk Escalation] (Medium risk) - Action Needed (Follow Up on WO #…" at bounding box center [353, 122] width 212 height 23
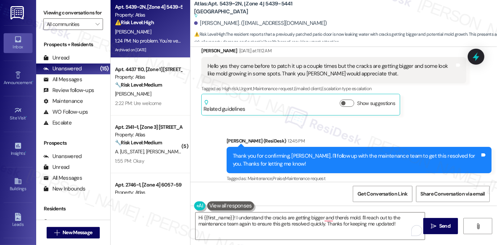
scroll to position [2062, 0]
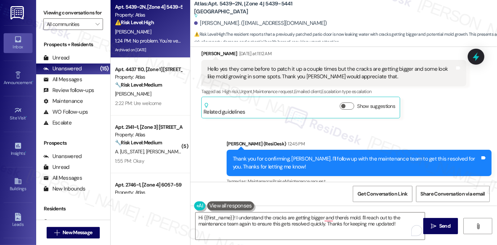
click at [268, 155] on div "Thank you for confirming, Aida. I'll follow up with the maintenance team to get…" at bounding box center [356, 163] width 247 height 16
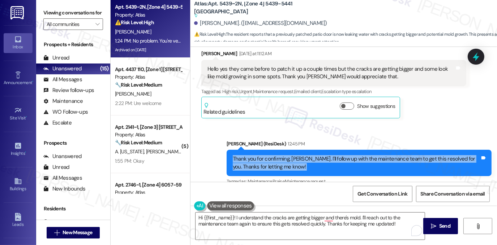
click at [268, 155] on div "Thank you for confirming, Aida. I'll follow up with the maintenance team to get…" at bounding box center [356, 163] width 247 height 16
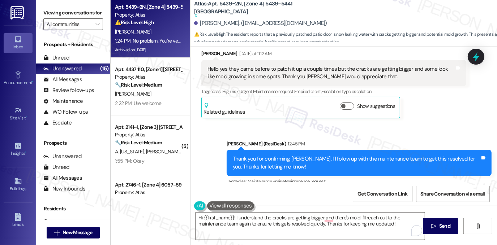
drag, startPoint x: 72, startPoint y: 9, endPoint x: 85, endPoint y: 16, distance: 15.2
click at [72, 9] on label "Viewing conversations for" at bounding box center [73, 12] width 60 height 11
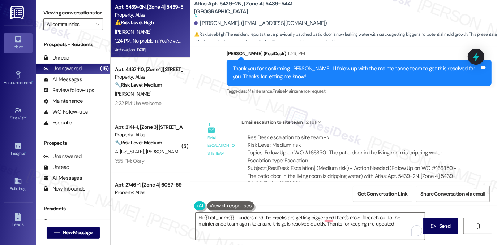
scroll to position [2206, 0]
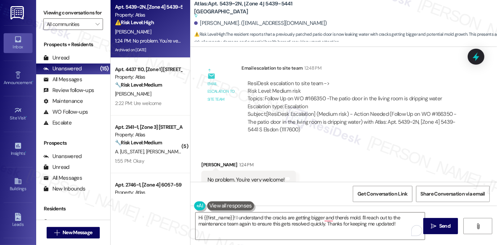
click at [230, 176] on div "No problem. You're very welcome!" at bounding box center [245, 180] width 77 height 8
click at [87, 10] on label "Viewing conversations for" at bounding box center [73, 12] width 60 height 11
click at [87, 18] on label "Viewing conversations for" at bounding box center [73, 12] width 60 height 11
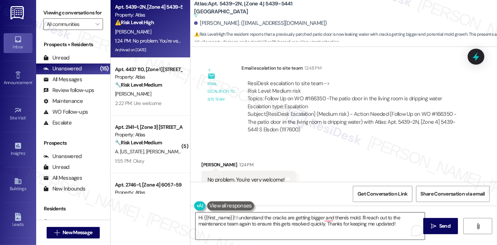
click at [333, 221] on textarea "Hi {{first_name}}! I understand the cracks are getting bigger and there's mold.…" at bounding box center [309, 226] width 229 height 27
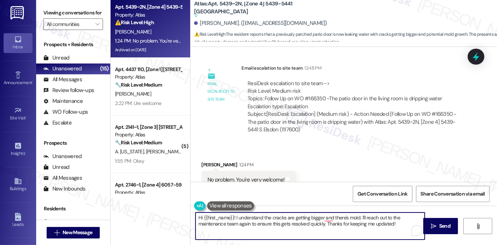
click at [333, 221] on textarea "Hi {{first_name}}! I understand the cracks are getting bigger and there's mold.…" at bounding box center [309, 226] width 229 height 27
paste textarea "Please don’t hesitate to reach out if anything else comes up in the meantime."
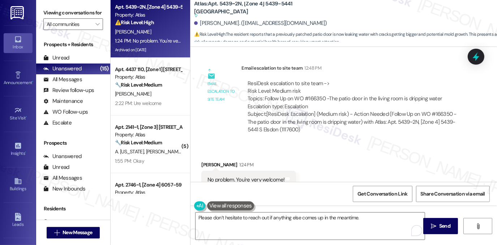
click at [66, 10] on label "Viewing conversations for" at bounding box center [73, 12] width 60 height 11
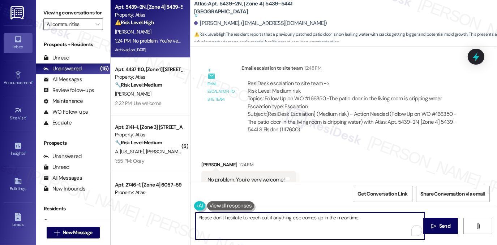
drag, startPoint x: 198, startPoint y: 217, endPoint x: 193, endPoint y: 217, distance: 5.1
click at [195, 217] on textarea "Please don’t hesitate to reach out if anything else comes up in the meantime." at bounding box center [309, 226] width 229 height 27
click at [362, 216] on textarea "Please don’t hesitate to reach out if anything else comes up in the meantime." at bounding box center [309, 226] width 229 height 27
drag, startPoint x: 197, startPoint y: 218, endPoint x: 211, endPoint y: 218, distance: 14.1
click at [197, 218] on textarea "Please don’t hesitate to reach out if anything else comes up in the meantime." at bounding box center [309, 226] width 229 height 27
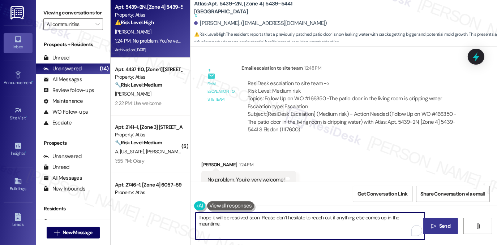
type textarea "I hope it will be resolved soon. Please don’t hesitate to reach out if anything…"
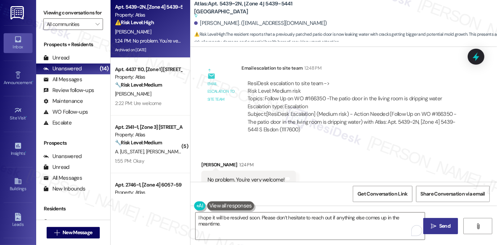
click at [439, 220] on button " Send" at bounding box center [440, 226] width 35 height 16
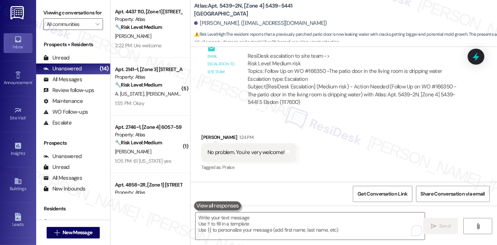
scroll to position [2257, 0]
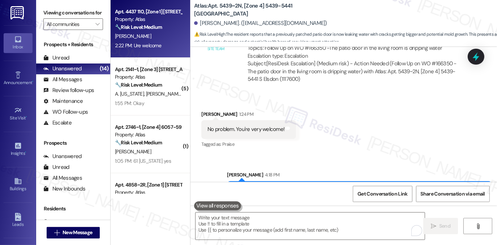
click at [147, 42] on div "2:22 PM: Ure welcome 2:22 PM: Ure welcome" at bounding box center [138, 45] width 46 height 7
type textarea "Fetching suggested responses. Please feel free to read through the conversation…"
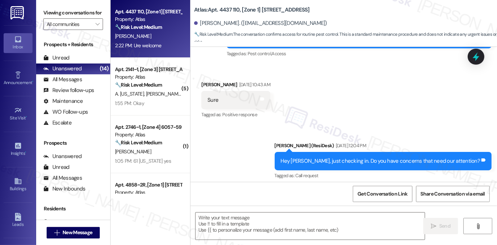
type textarea "Fetching suggested responses. Please feel free to read through the conversation…"
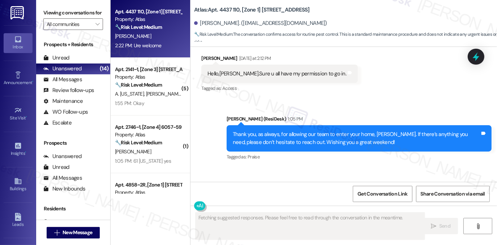
scroll to position [3046, 0]
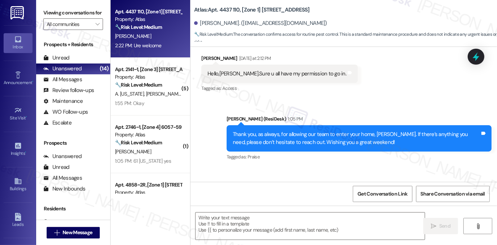
click at [266, 131] on div "Thank you, as always, for allowing our team to enter your home, [PERSON_NAME]. …" at bounding box center [356, 139] width 247 height 16
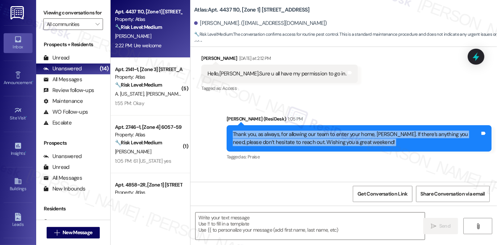
click at [266, 131] on div "Thank you, as always, for allowing our team to enter your home, [PERSON_NAME]. …" at bounding box center [356, 139] width 247 height 16
click at [56, 13] on label "Viewing conversations for" at bounding box center [73, 12] width 60 height 11
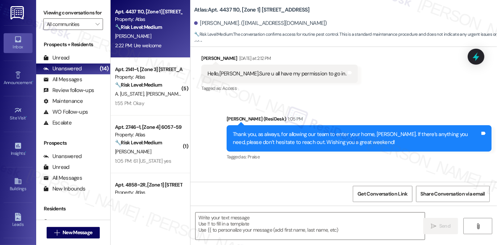
click at [225, 200] on div "Ure welcome" at bounding box center [222, 204] width 30 height 8
click at [84, 26] on input "All communities" at bounding box center [69, 24] width 45 height 12
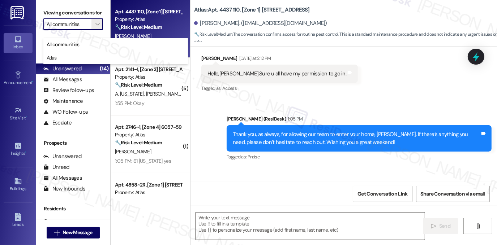
click at [86, 8] on label "Viewing conversations for" at bounding box center [73, 12] width 60 height 11
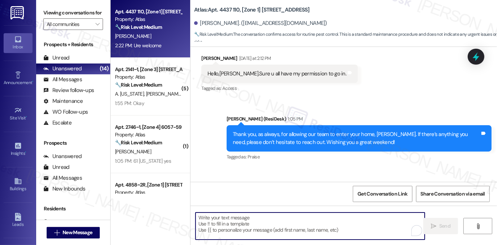
click at [259, 225] on textarea "To enrich screen reader interactions, please activate Accessibility in Grammarl…" at bounding box center [309, 226] width 229 height 27
paste textarea "Please let us know anytime if there’s anything we can help with."
type textarea "Please let us know anytime if there’s anything we can help with."
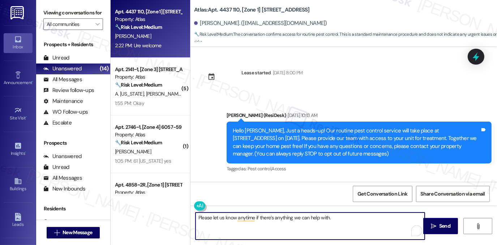
scroll to position [3046, 0]
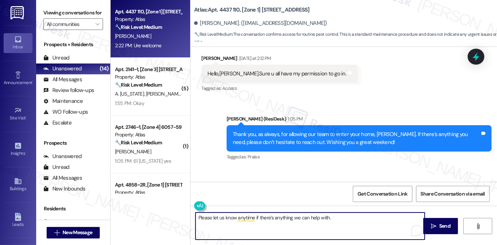
click at [299, 221] on textarea "Please let us know anytime if there’s anything we can help with." at bounding box center [309, 226] width 229 height 27
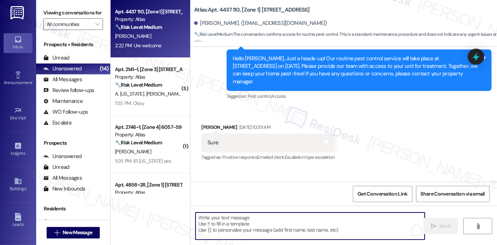
scroll to position [2577, 0]
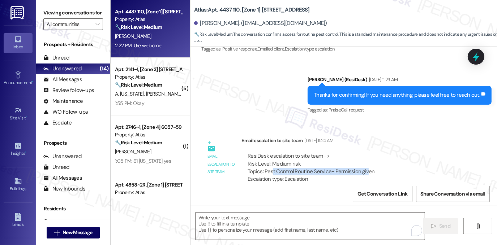
drag, startPoint x: 270, startPoint y: 137, endPoint x: 362, endPoint y: 139, distance: 92.9
click at [362, 152] on div "ResiDesk escalation to site team -> Risk Level: Medium risk Topics: Pest Contro…" at bounding box center [353, 167] width 212 height 31
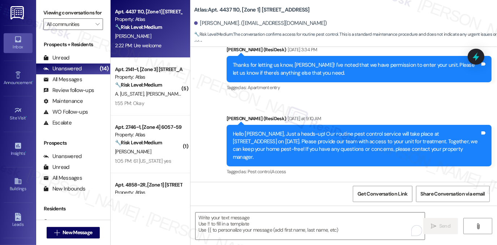
scroll to position [3046, 0]
